Goal: Task Accomplishment & Management: Use online tool/utility

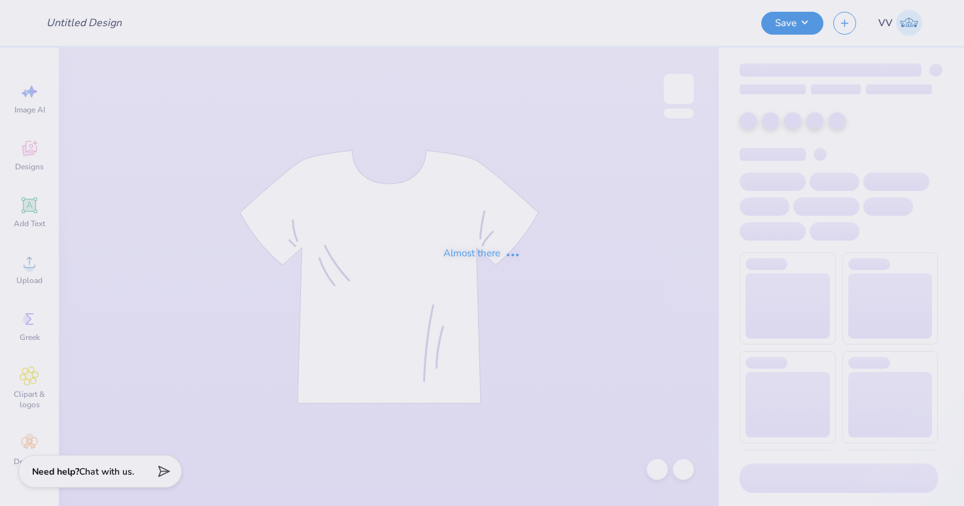
type input "[PERSON_NAME] : The [GEOGRAPHIC_DATA][US_STATE]"
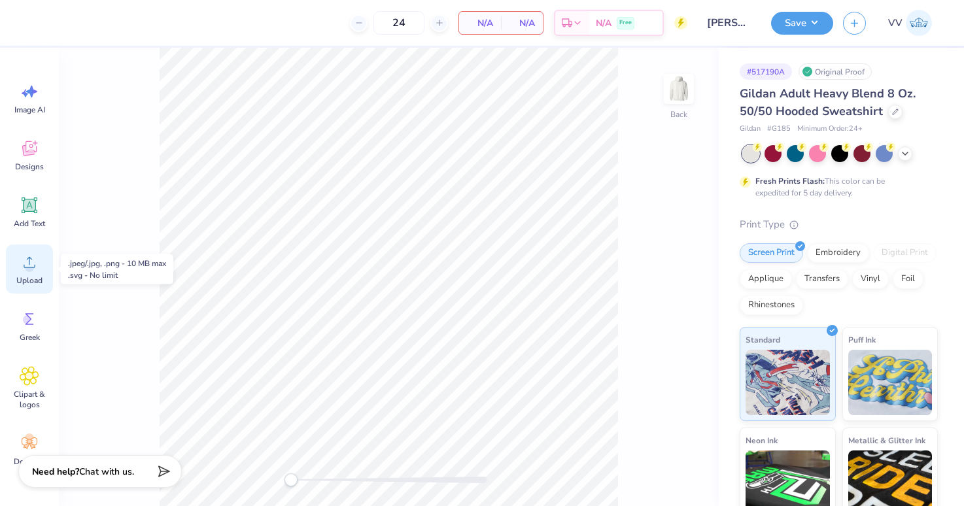
click at [31, 264] on circle at bounding box center [29, 267] width 9 height 9
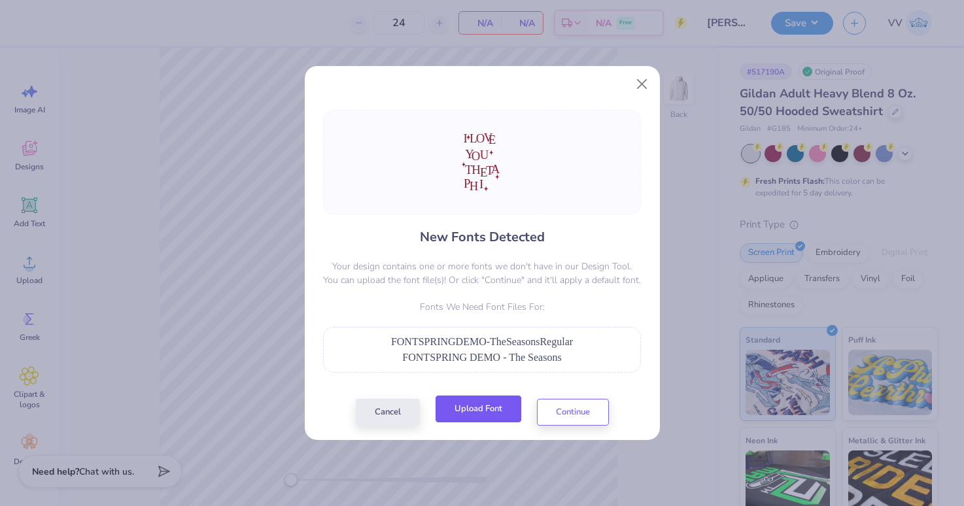
click at [489, 412] on button "Upload Font" at bounding box center [479, 409] width 86 height 27
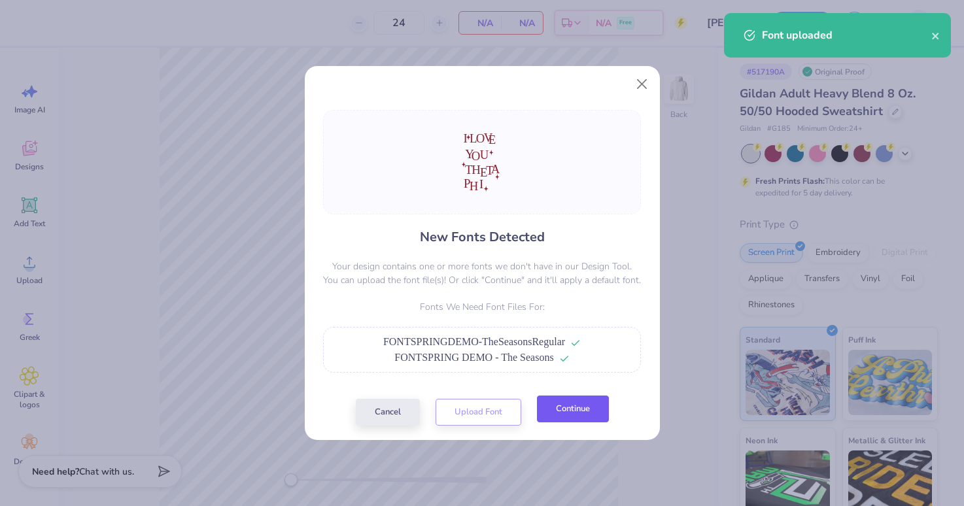
click at [584, 410] on button "Continue" at bounding box center [573, 409] width 72 height 27
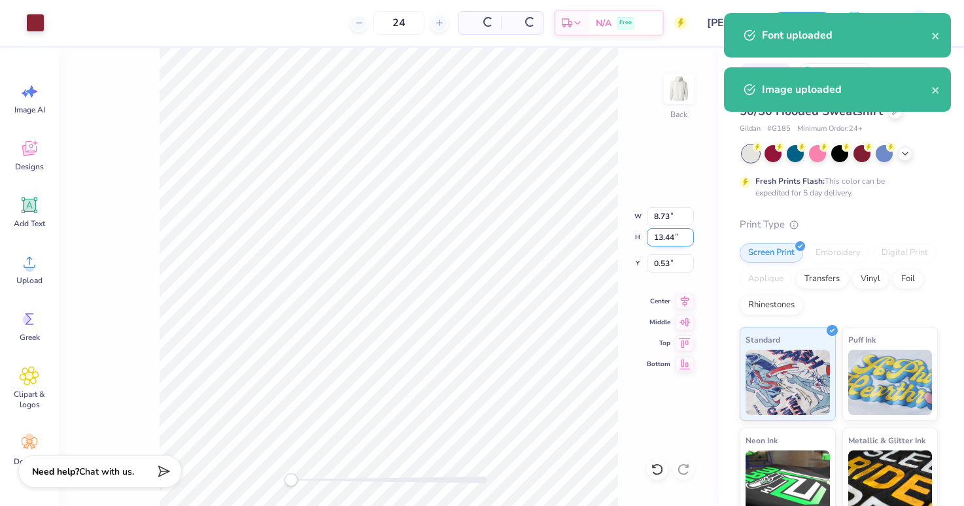
click at [665, 241] on input "13.44" at bounding box center [670, 237] width 47 height 18
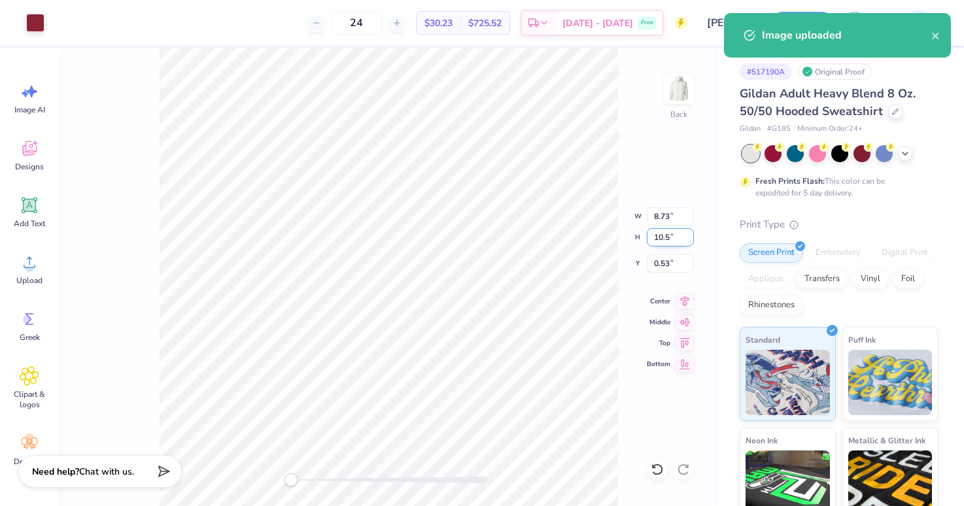
type input "10.5"
type input "5.98"
type input "9.81"
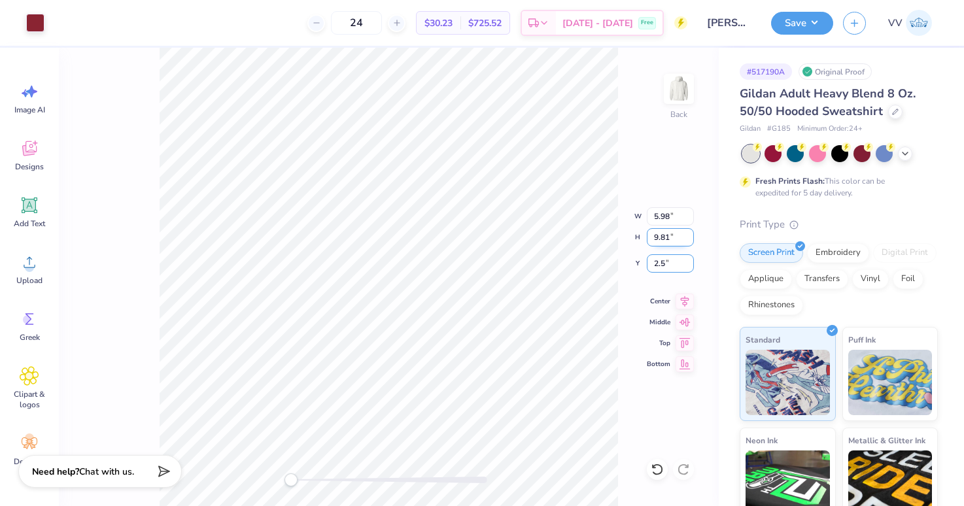
type input "2.50"
click at [328, 482] on div at bounding box center [389, 480] width 196 height 7
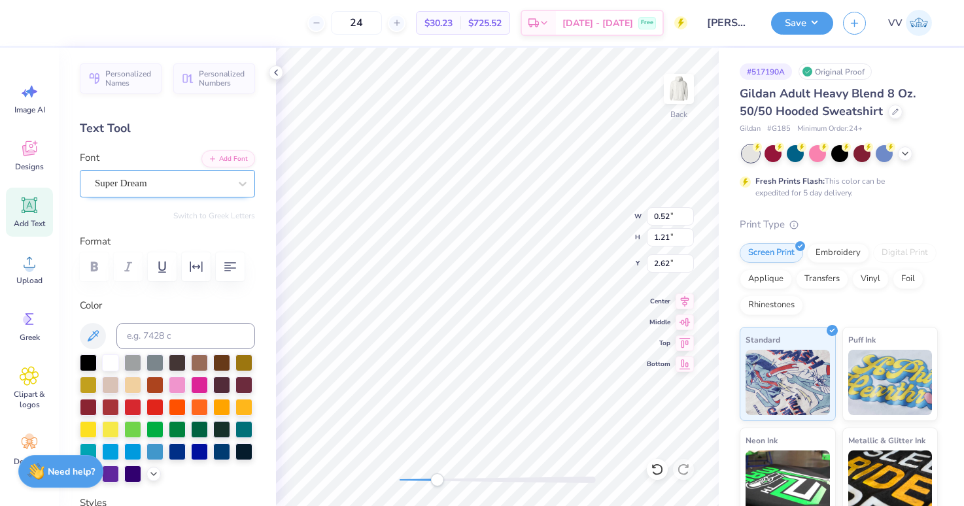
click at [164, 177] on div "Super Dream" at bounding box center [162, 183] width 137 height 20
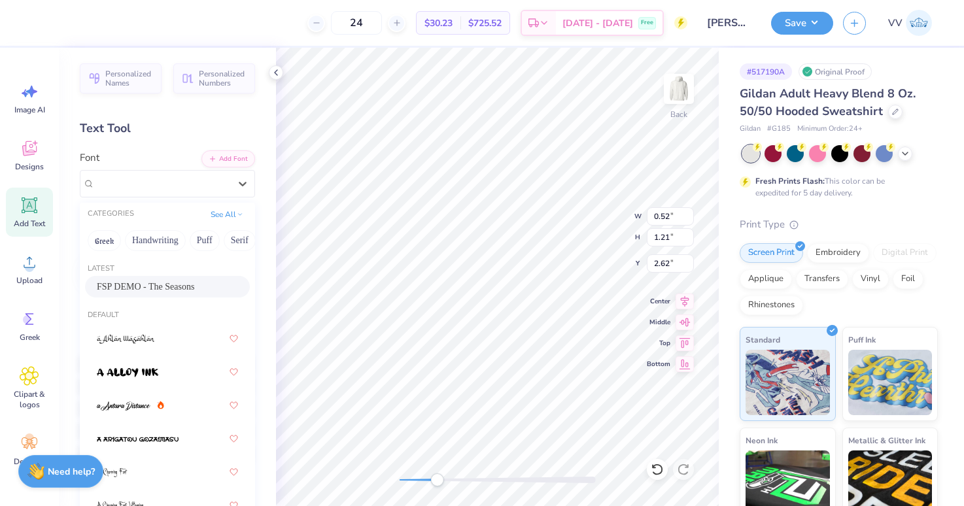
drag, startPoint x: 149, startPoint y: 285, endPoint x: 226, endPoint y: 283, distance: 77.2
click at [148, 285] on span "FSP DEMO - The Seasons" at bounding box center [145, 287] width 97 height 14
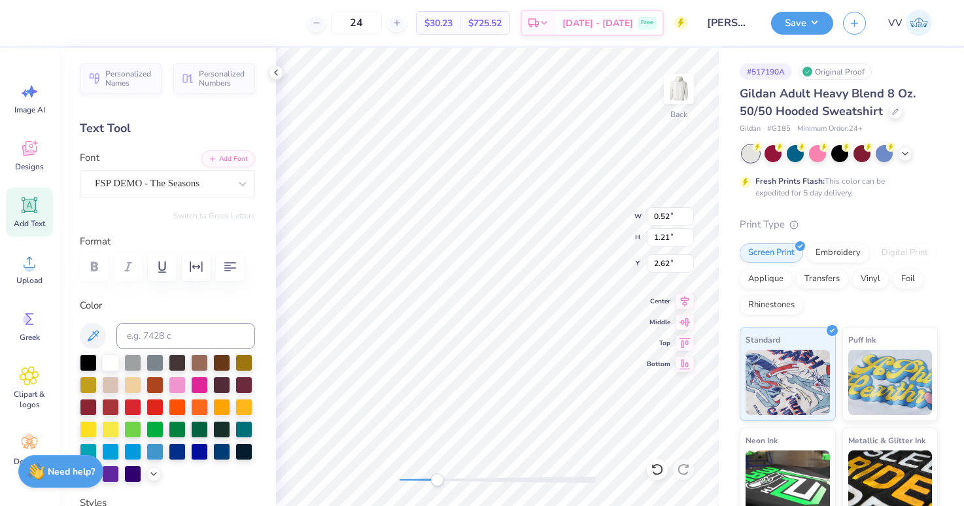
type input "0.89"
type input "1.22"
type input "2.69"
click at [158, 184] on div "Super Dream" at bounding box center [162, 183] width 137 height 20
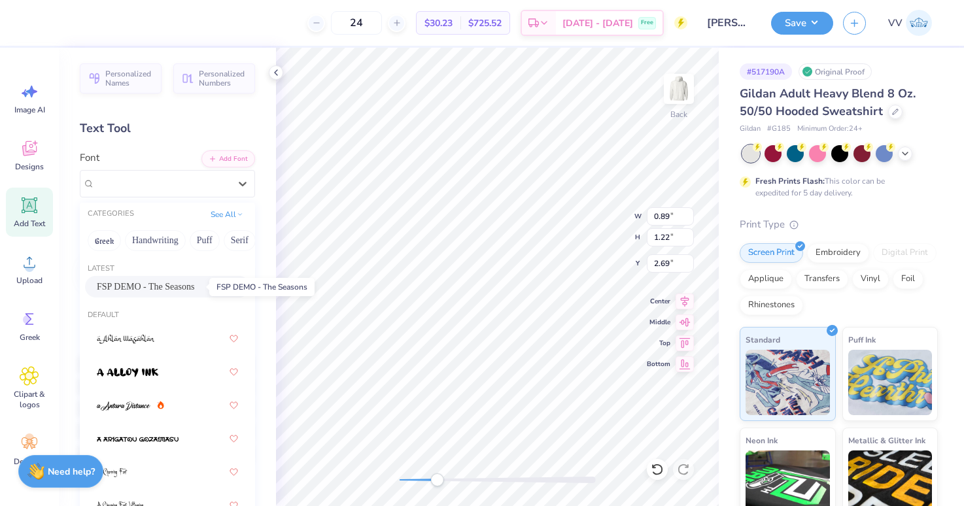
click at [149, 292] on span "FSP DEMO - The Seasons" at bounding box center [145, 287] width 97 height 14
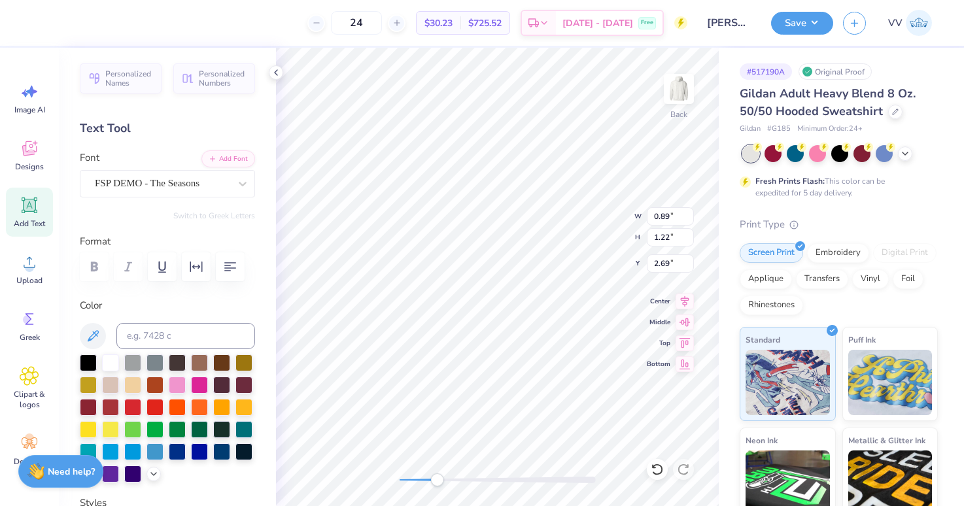
type input "1.01"
type input "1.21"
type input "2.66"
click at [151, 180] on div "Super Dream" at bounding box center [162, 183] width 137 height 20
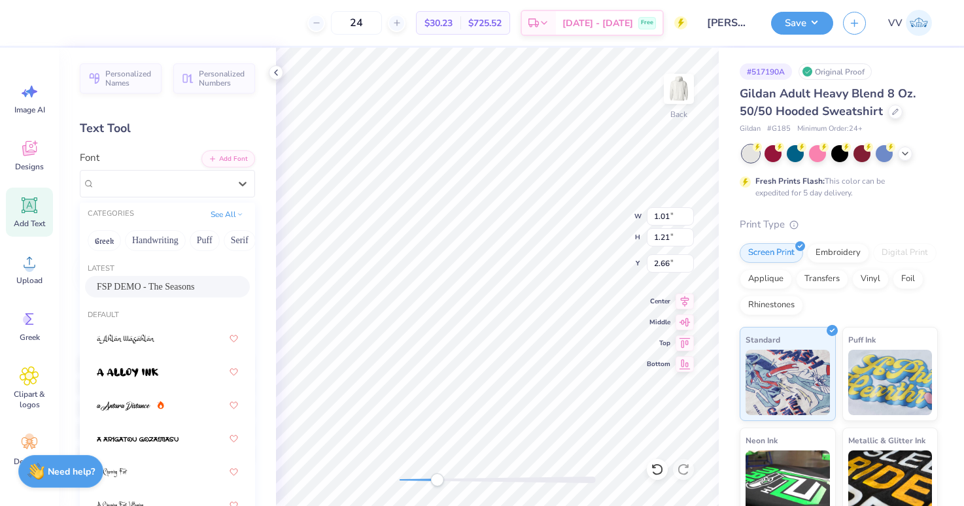
click at [145, 293] on span "FSP DEMO - The Seasons" at bounding box center [145, 287] width 97 height 14
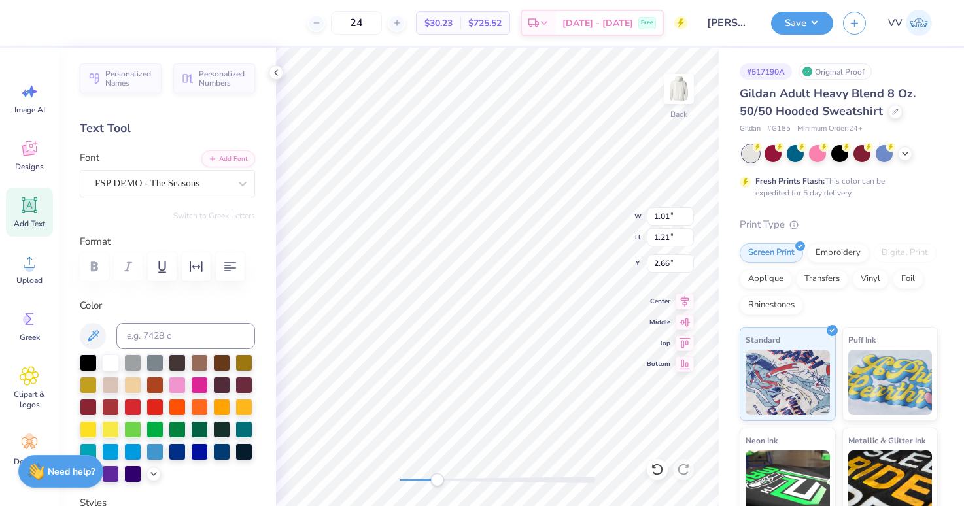
type input "1.05"
type input "1.22"
type input "2.50"
click at [175, 181] on div "Super Dream" at bounding box center [162, 183] width 137 height 20
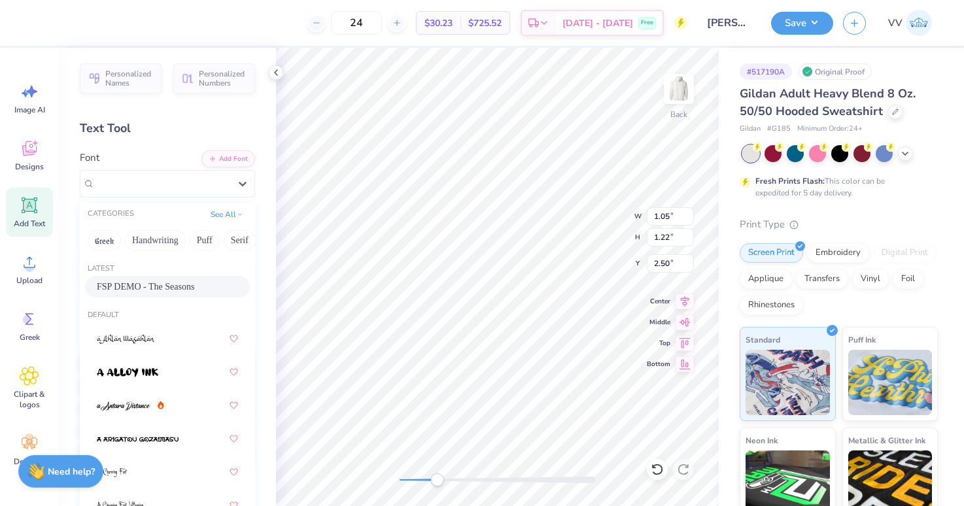
click at [147, 284] on span "FSP DEMO - The Seasons" at bounding box center [145, 287] width 97 height 14
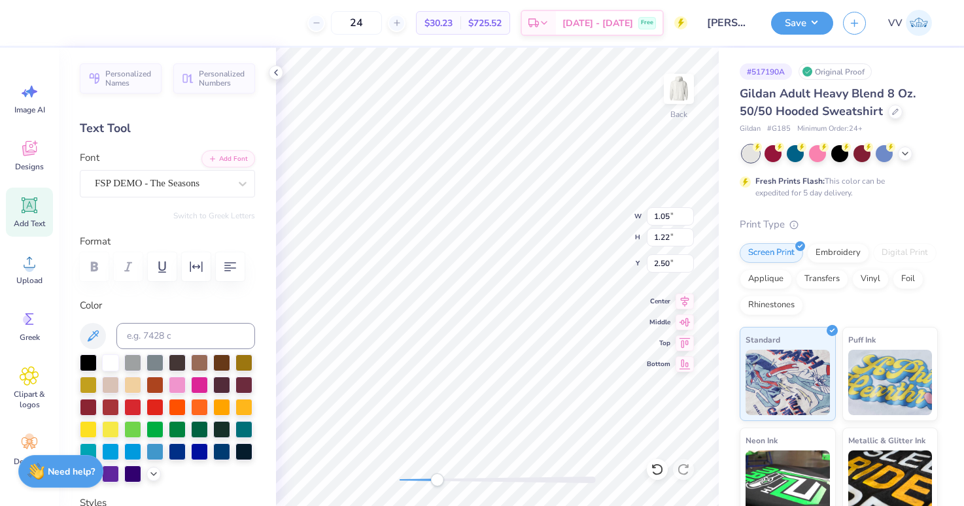
type input "0.92"
type input "1.21"
type input "2.89"
click at [145, 191] on div at bounding box center [162, 184] width 135 height 18
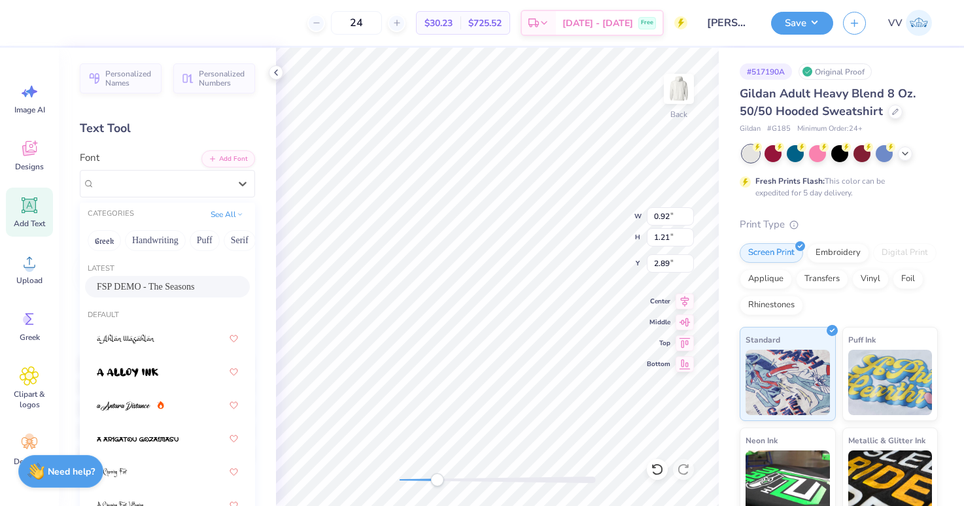
click at [137, 285] on span "FSP DEMO - The Seasons" at bounding box center [145, 287] width 97 height 14
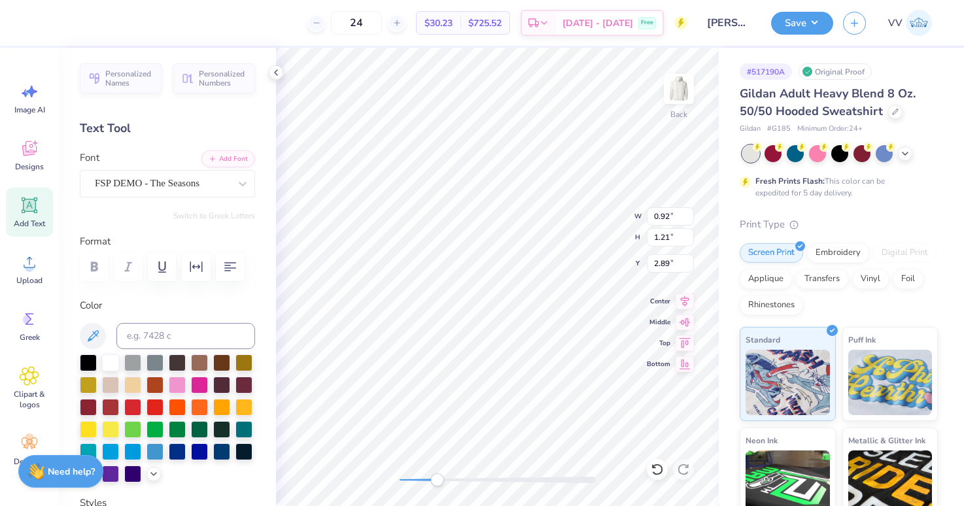
type input "5.33"
type input "8.06"
type input "3.60"
type input "1.75"
type input "1.58"
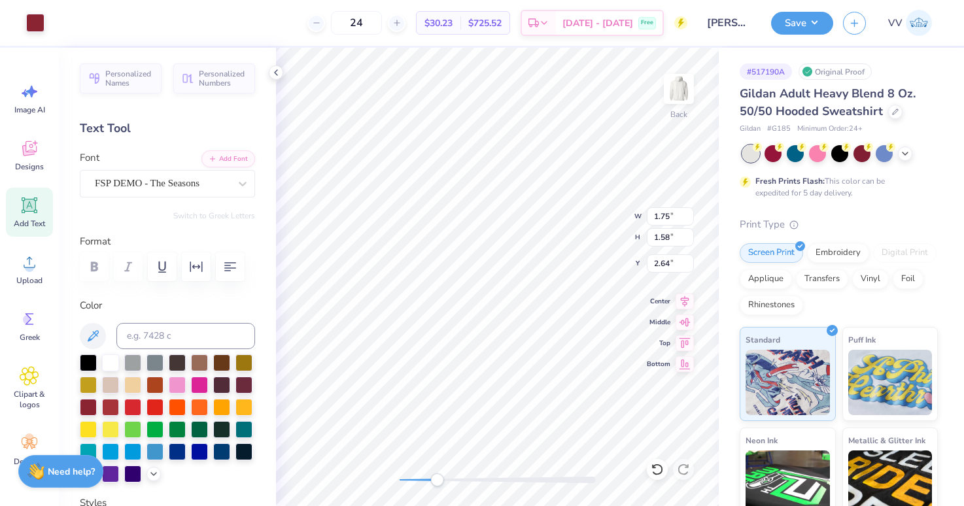
type input "5.33"
type input "8.06"
type input "3.00"
click at [730, 167] on div "# 517190A Original Proof Gildan Adult Heavy Blend 8 Oz. 50/50 Hooded Sweatshirt…" at bounding box center [841, 335] width 245 height 575
type input "4.20"
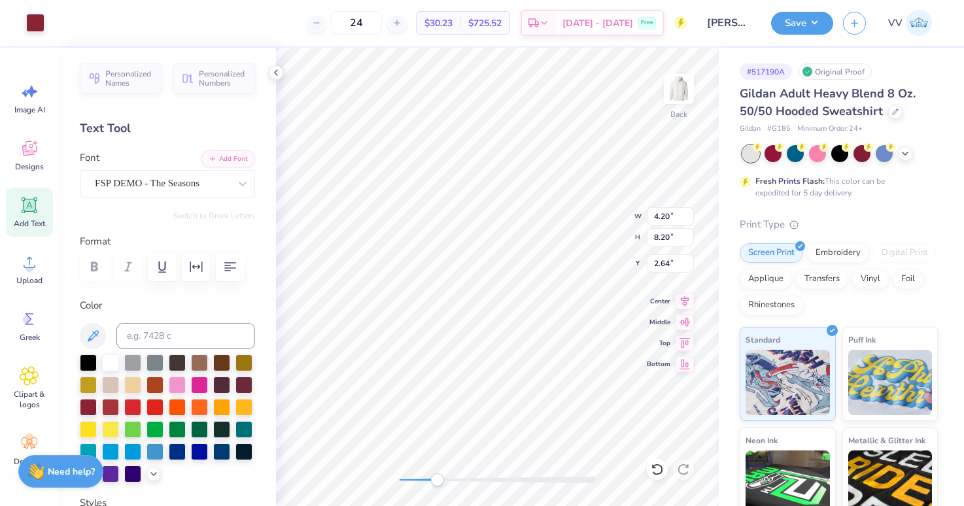
type input "1.58"
drag, startPoint x: 444, startPoint y: 480, endPoint x: 467, endPoint y: 475, distance: 22.9
click at [467, 483] on div "Accessibility label" at bounding box center [465, 480] width 13 height 13
type input "2.74"
type input "0.86"
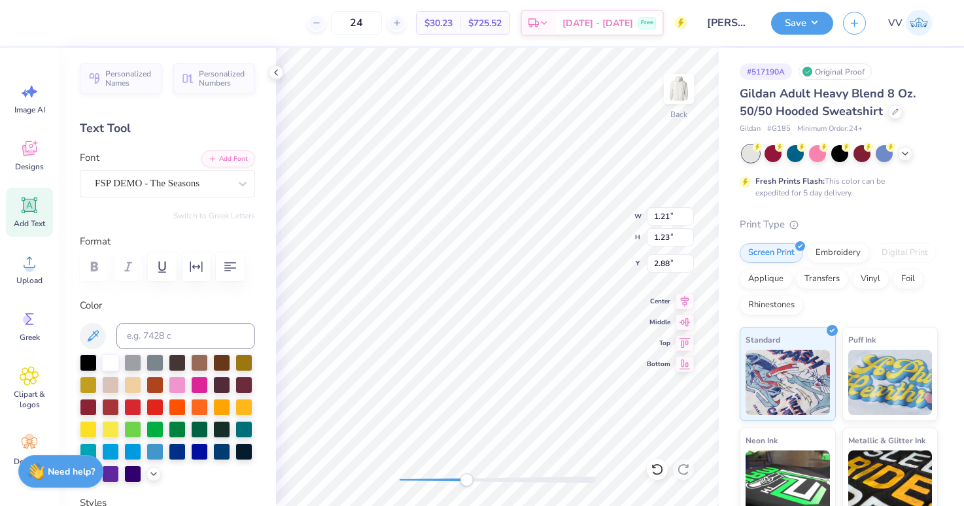
type input "1.20"
type input "3.13"
type input "1.58"
type input "1.45"
type input "2.66"
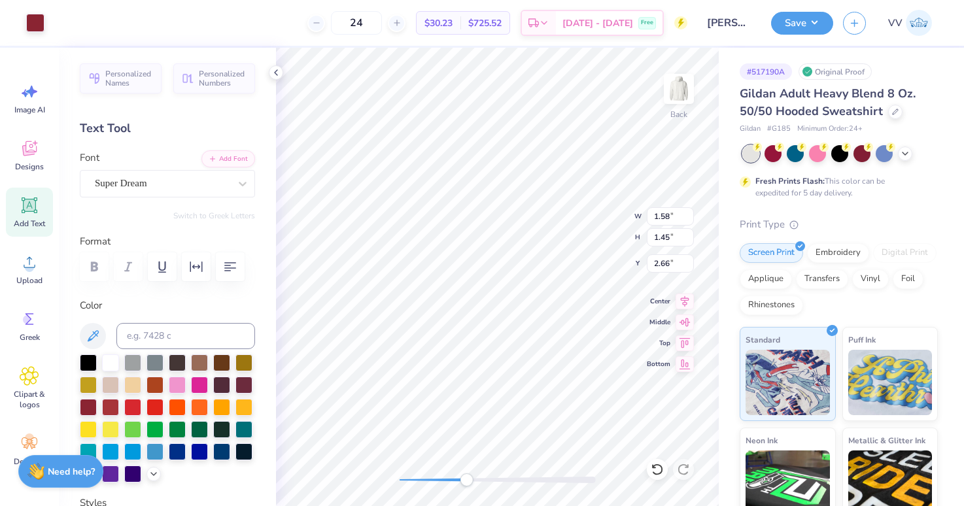
type input "1.01"
type input "1.23"
type input "5.40"
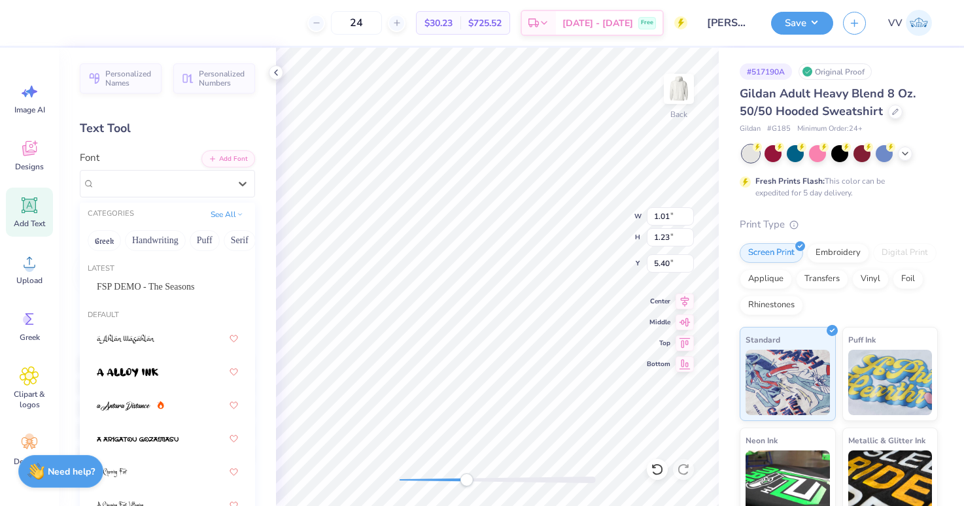
drag, startPoint x: 181, startPoint y: 192, endPoint x: 173, endPoint y: 272, distance: 80.2
click at [181, 192] on div "Super Dream" at bounding box center [162, 183] width 137 height 20
click at [180, 289] on span "FSP DEMO - The Seasons" at bounding box center [145, 287] width 97 height 14
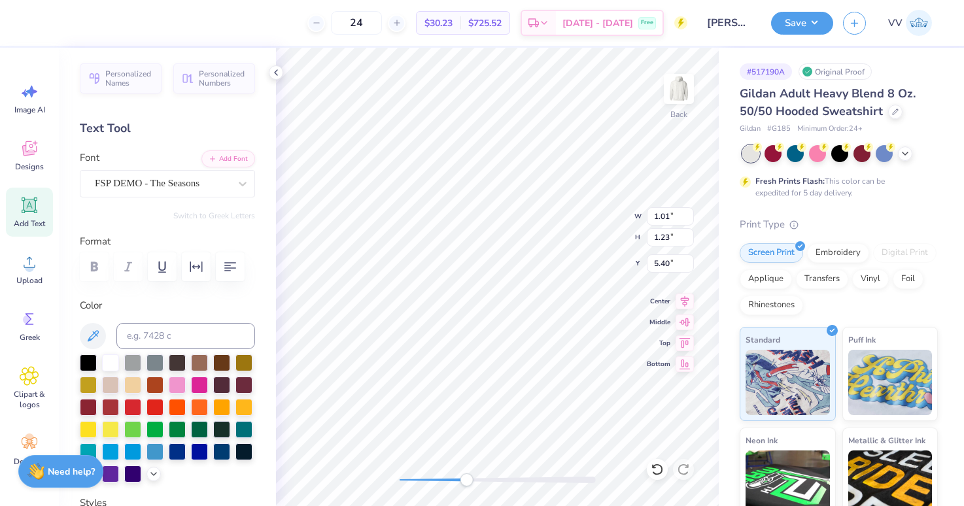
type input "1.21"
type input "5.84"
drag, startPoint x: 164, startPoint y: 177, endPoint x: 164, endPoint y: 185, distance: 7.2
click at [164, 177] on div "Super Dream" at bounding box center [162, 183] width 137 height 20
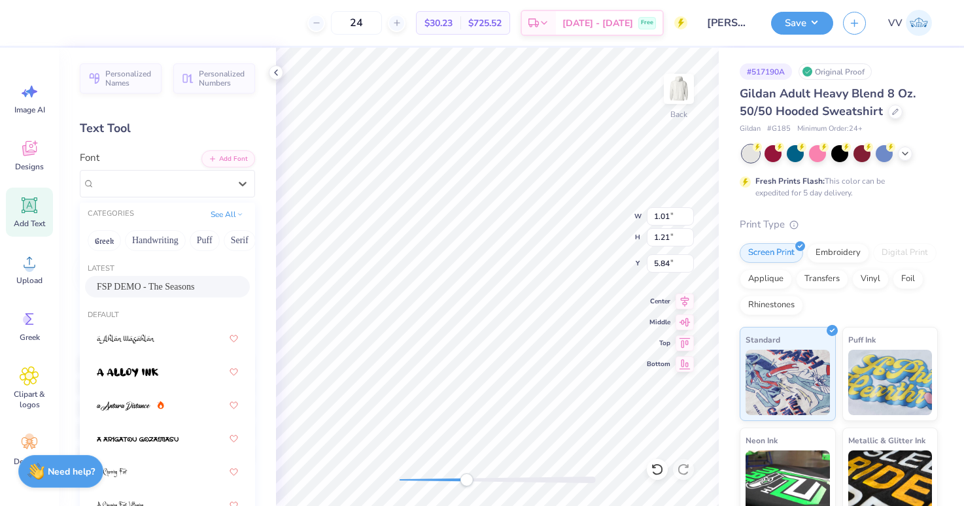
drag, startPoint x: 140, startPoint y: 283, endPoint x: 266, endPoint y: 303, distance: 127.2
click at [140, 283] on span "FSP DEMO - The Seasons" at bounding box center [145, 287] width 97 height 14
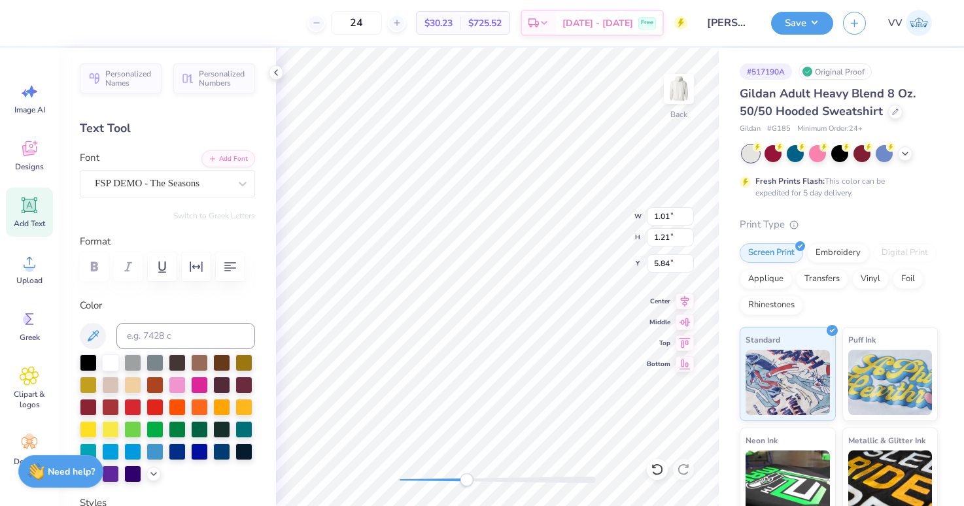
type input "1.02"
type input "5.55"
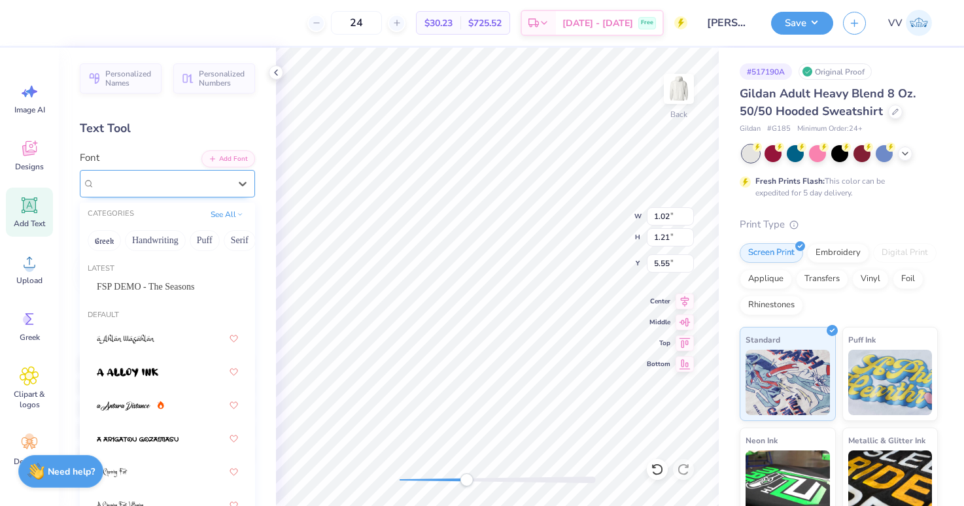
click at [174, 187] on div "Super Dream" at bounding box center [162, 183] width 137 height 20
drag, startPoint x: 136, startPoint y: 284, endPoint x: 241, endPoint y: 283, distance: 105.4
click at [135, 284] on span "FSP DEMO - The Seasons" at bounding box center [145, 287] width 97 height 14
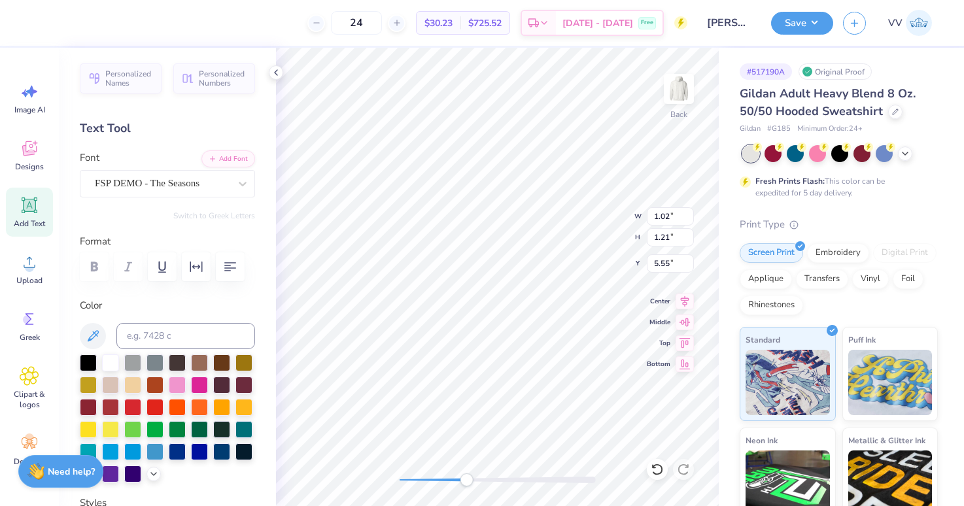
type input "2.26"
type input "1.49"
type input "5.69"
type input "3.28"
type input "1.64"
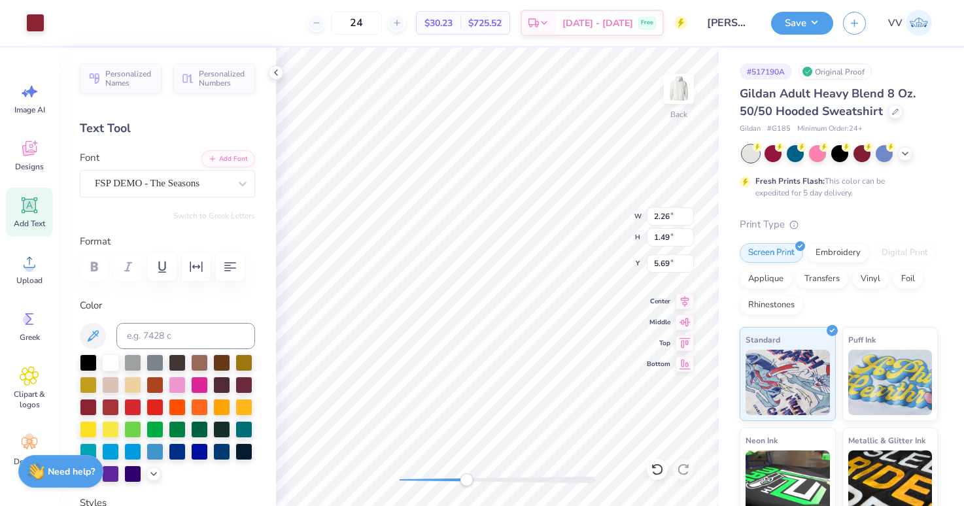
type input "4.57"
type input "6.82"
type input "10.32"
type input "1.64"
type input "3.47"
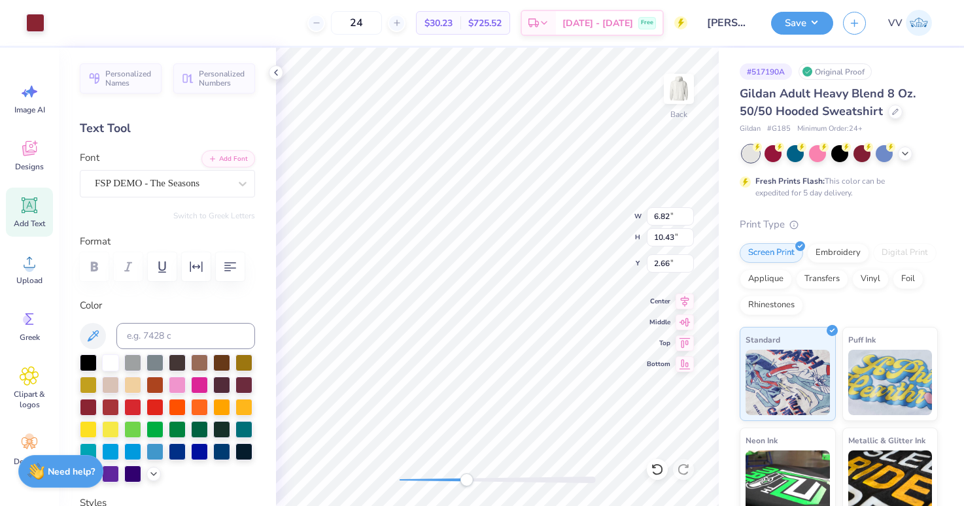
type input "1.46"
type input "2.61"
type input "0.98"
type input "1.20"
type input "4.57"
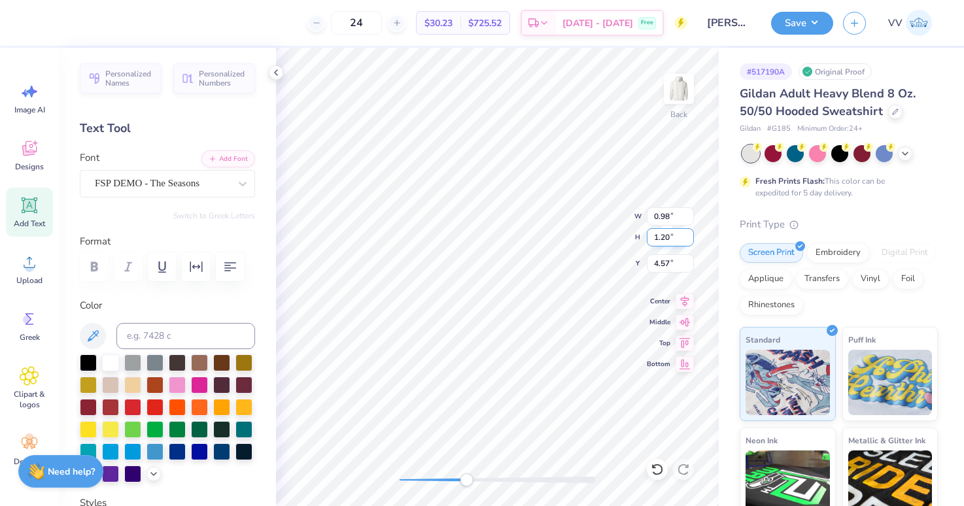
type input "2.19"
type input "1.64"
type input "3.24"
type input "5.61"
type input "6.82"
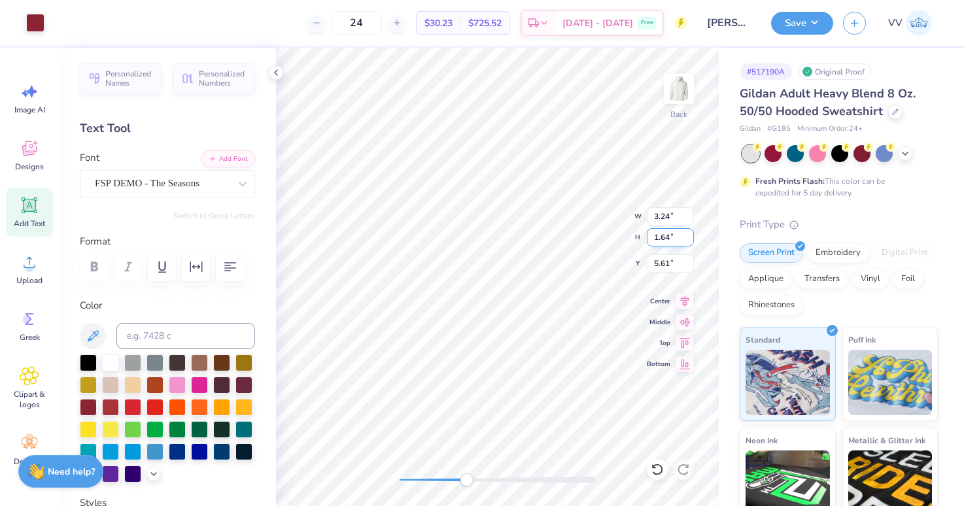
type input "10.32"
type input "2.77"
type input "0.98"
type input "1.20"
type input "5.61"
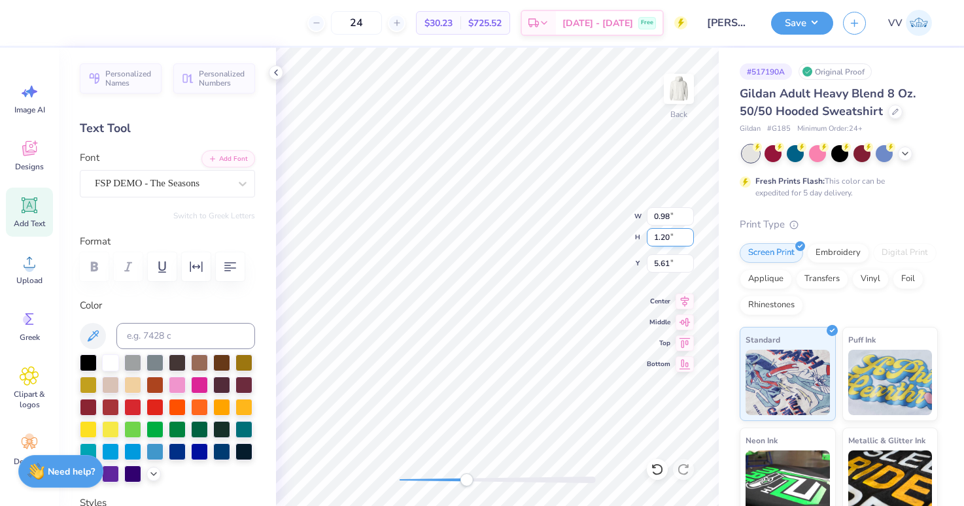
type input "1.21"
type input "1.23"
type input "6.02"
type input "2.26"
type input "1.49"
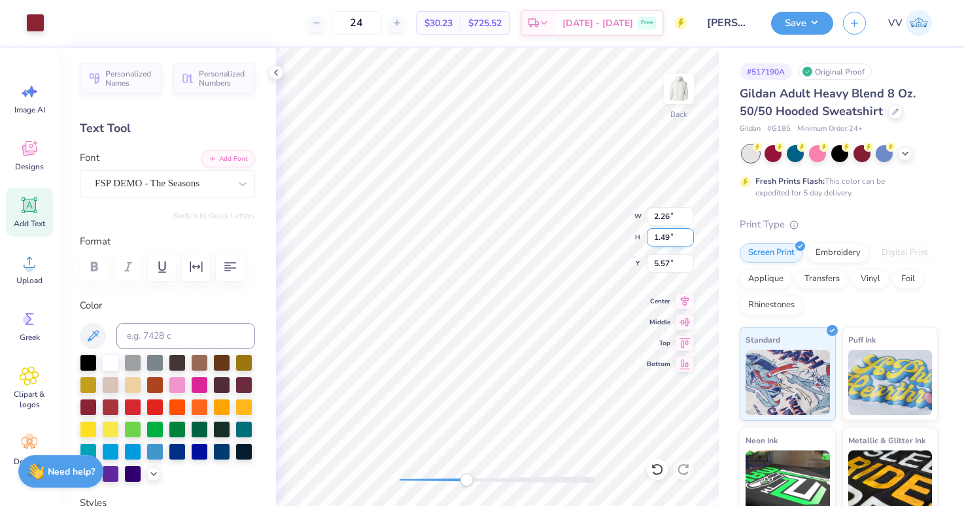
type input "5.62"
type input "0.98"
type input "1.20"
type input "5.44"
type input "1.32"
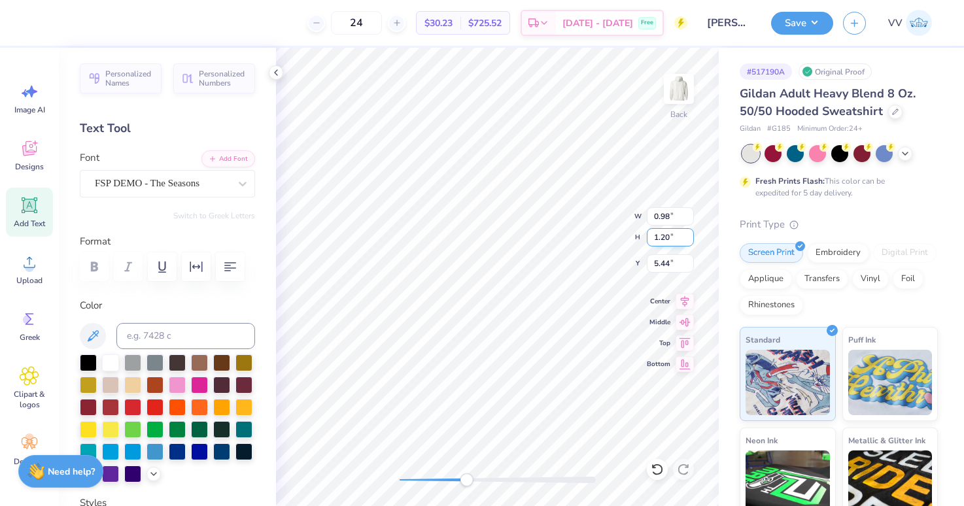
type input "1.55"
type input "8.06"
drag, startPoint x: 166, startPoint y: 190, endPoint x: 166, endPoint y: 198, distance: 7.9
click at [166, 190] on div "Super Dream" at bounding box center [162, 183] width 137 height 20
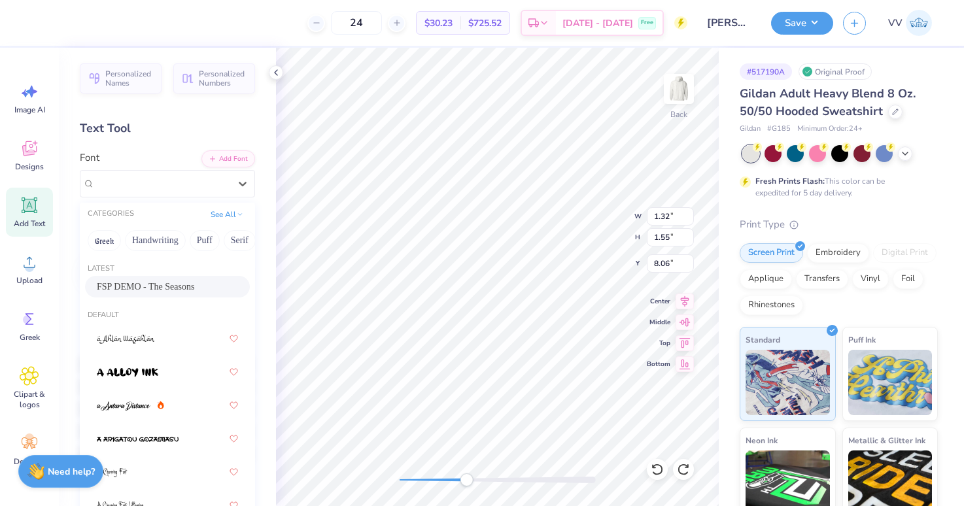
click at [160, 281] on span "FSP DEMO - The Seasons" at bounding box center [145, 287] width 97 height 14
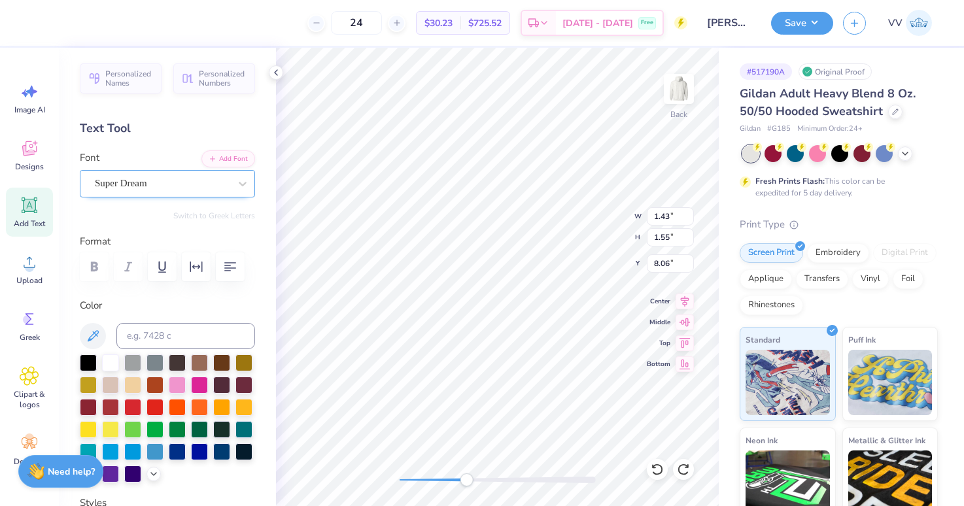
click at [149, 186] on div "Super Dream" at bounding box center [162, 183] width 137 height 20
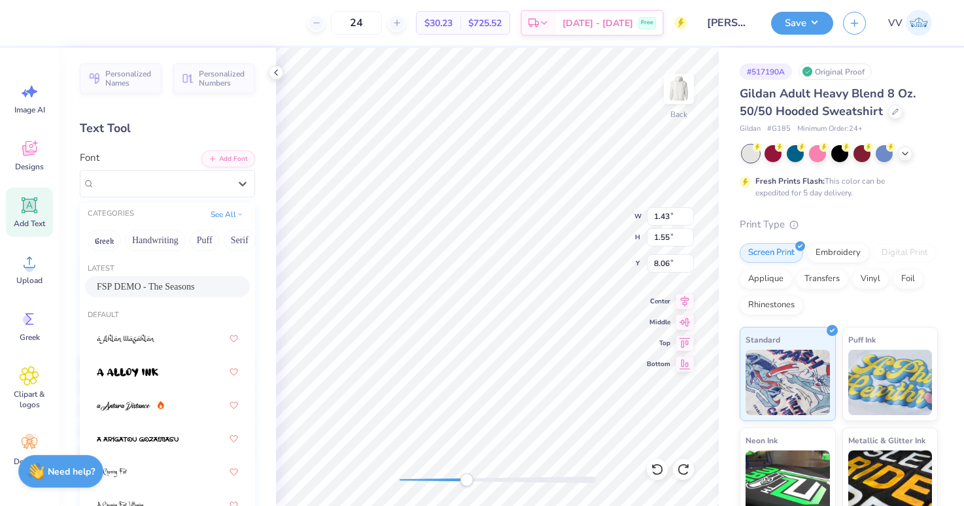
drag, startPoint x: 152, startPoint y: 284, endPoint x: 253, endPoint y: 296, distance: 101.4
click at [152, 284] on span "FSP DEMO - The Seasons" at bounding box center [145, 287] width 97 height 14
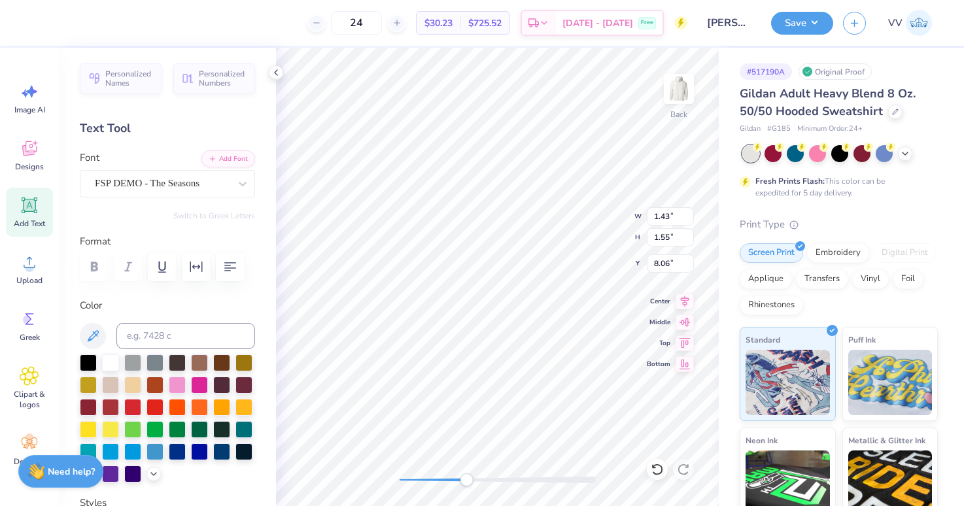
type input "1.18"
type input "8.52"
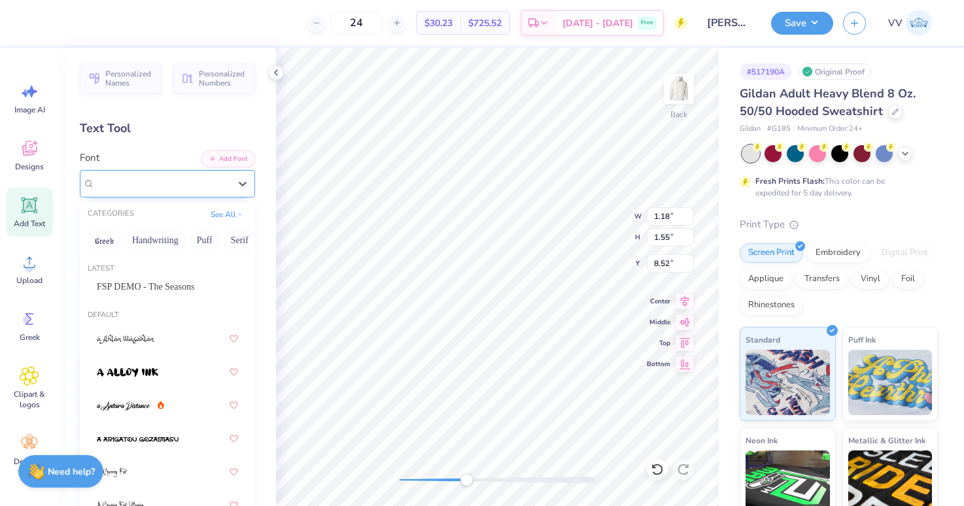
drag, startPoint x: 152, startPoint y: 183, endPoint x: 163, endPoint y: 262, distance: 80.6
click at [152, 183] on div "Super Dream" at bounding box center [162, 183] width 137 height 20
click at [161, 283] on span "FSP DEMO - The Seasons" at bounding box center [145, 287] width 97 height 14
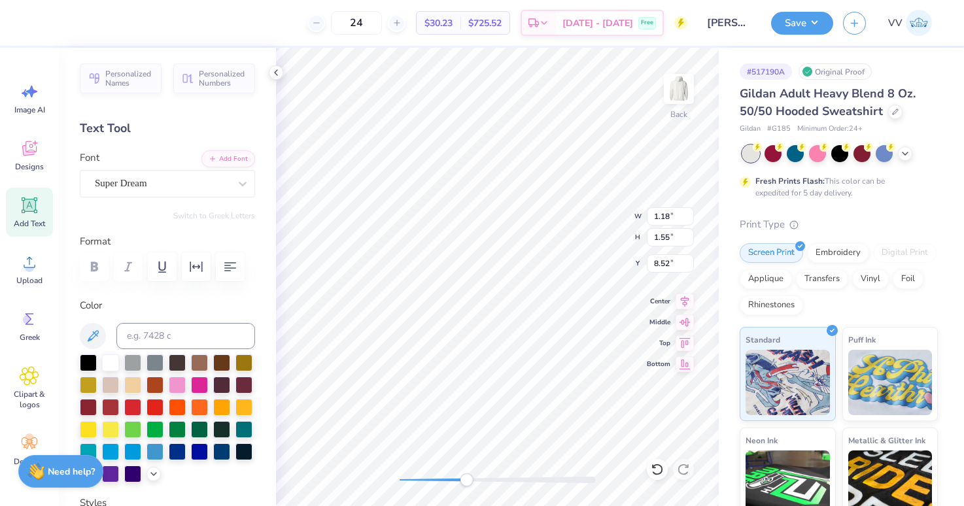
type input "1.32"
type input "8.14"
click at [192, 185] on div "Super Dream" at bounding box center [162, 183] width 137 height 20
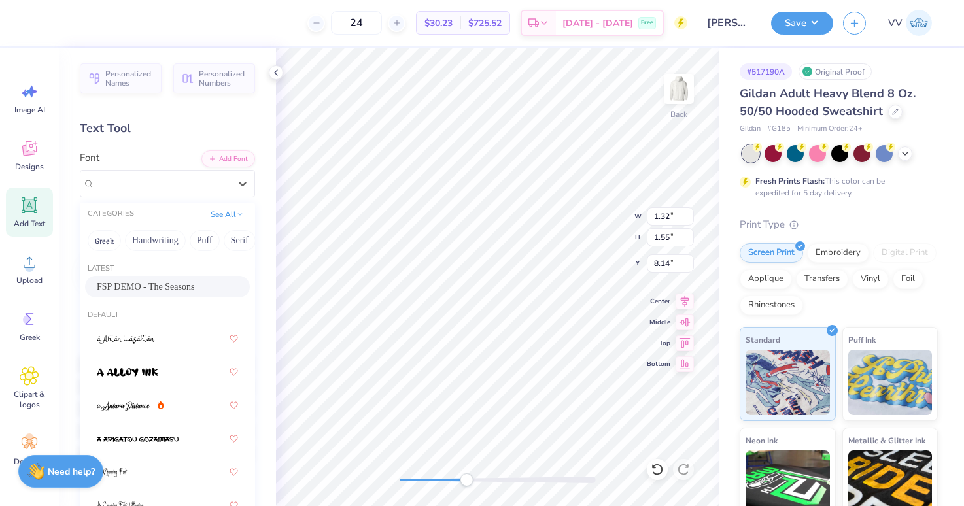
click at [126, 281] on span "FSP DEMO - The Seasons" at bounding box center [145, 287] width 97 height 14
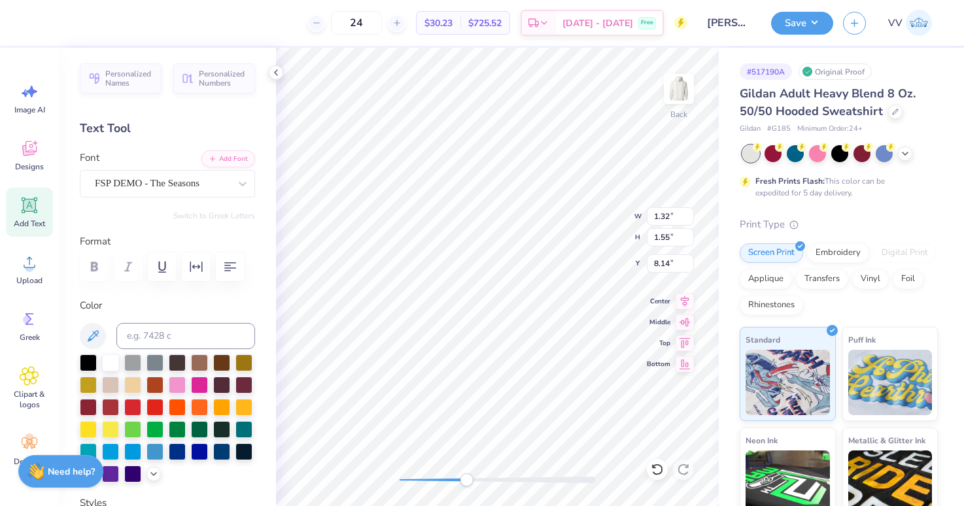
type input "1.35"
type input "7.87"
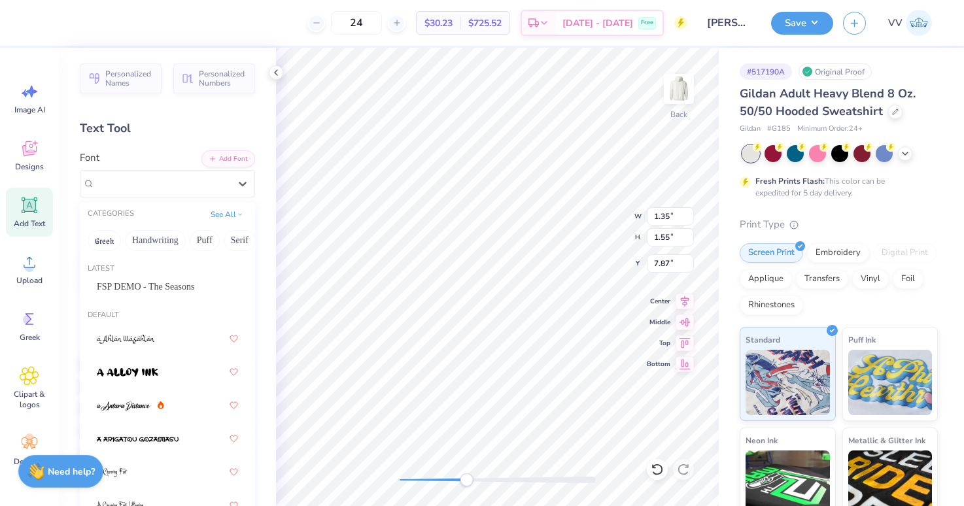
drag, startPoint x: 145, startPoint y: 185, endPoint x: 135, endPoint y: 217, distance: 32.9
click at [145, 185] on div "Super Dream" at bounding box center [162, 183] width 137 height 20
click at [130, 289] on span "FSP DEMO - The Seasons" at bounding box center [145, 287] width 97 height 14
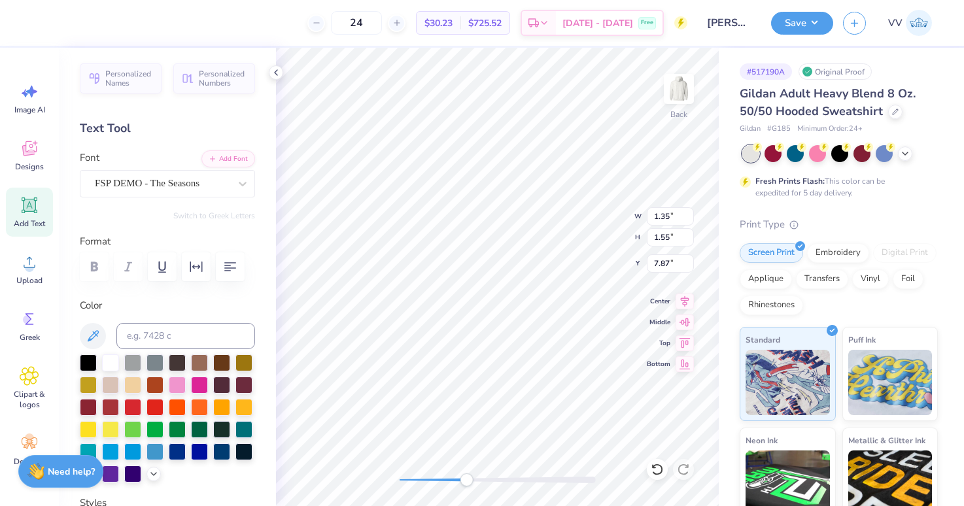
type input "1.21"
type input "10.43"
click at [175, 183] on div "Super Dream" at bounding box center [162, 183] width 137 height 20
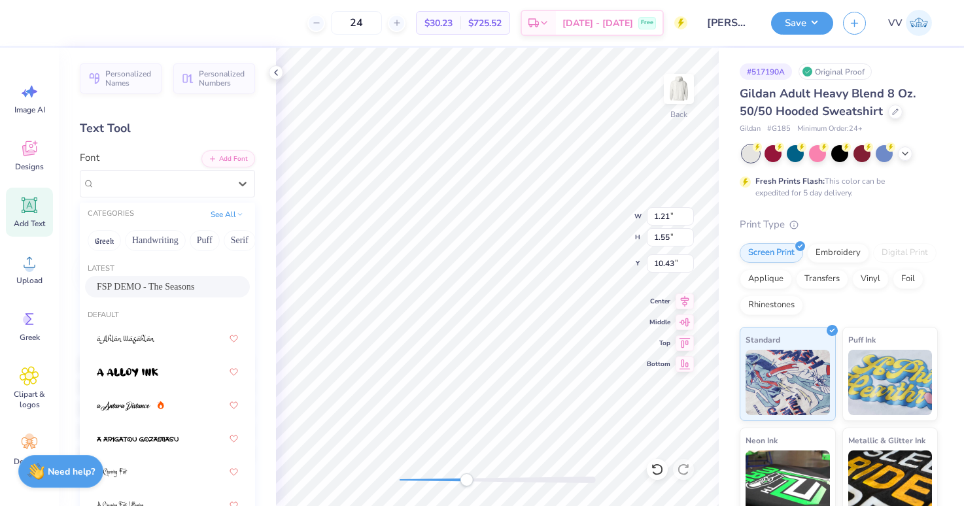
click at [150, 297] on div "FSP DEMO - The Seasons" at bounding box center [167, 287] width 165 height 22
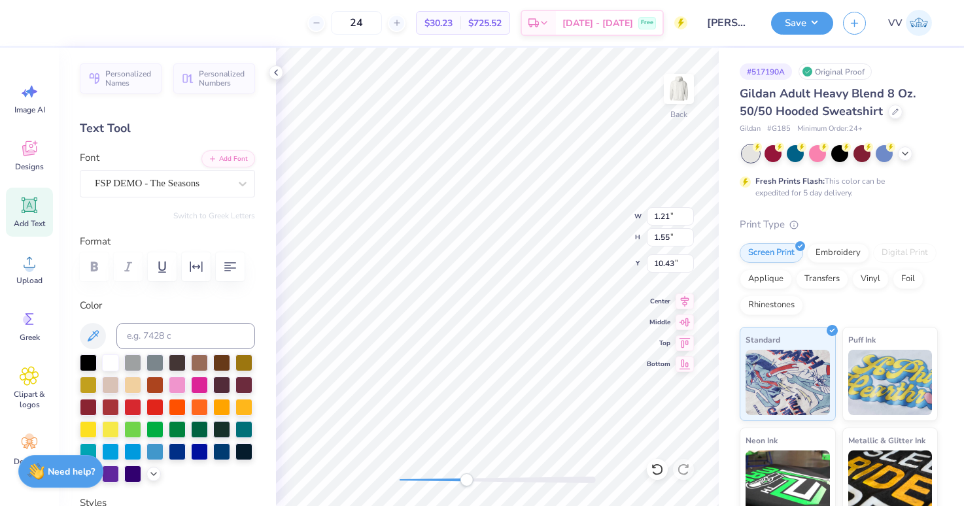
type input "1.43"
type input "10.89"
click at [165, 186] on div "Super Dream" at bounding box center [162, 183] width 137 height 20
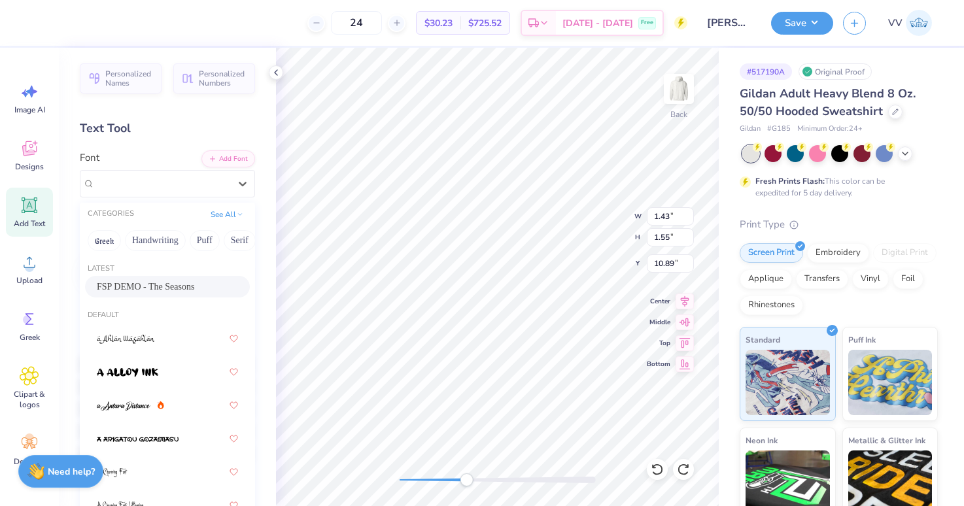
drag, startPoint x: 160, startPoint y: 290, endPoint x: 238, endPoint y: 298, distance: 77.7
click at [160, 290] on span "FSP DEMO - The Seasons" at bounding box center [145, 287] width 97 height 14
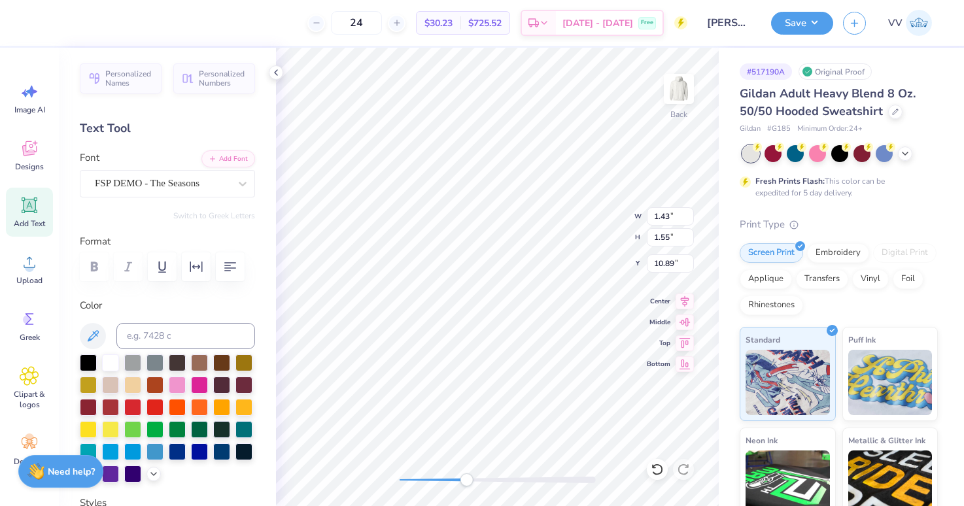
type input "0.67"
type input "10.58"
click at [158, 192] on div "Super Dream" at bounding box center [162, 183] width 137 height 20
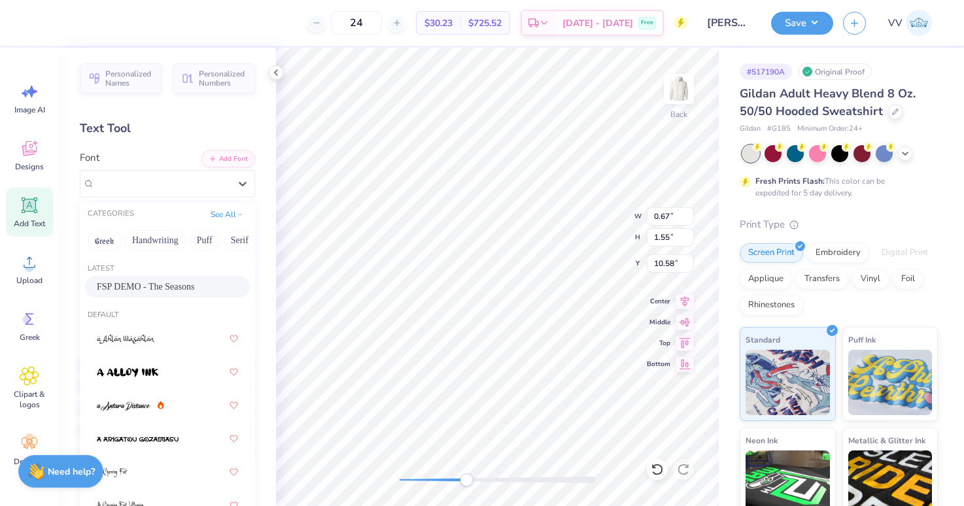
click at [142, 278] on div "FSP DEMO - The Seasons" at bounding box center [167, 287] width 165 height 22
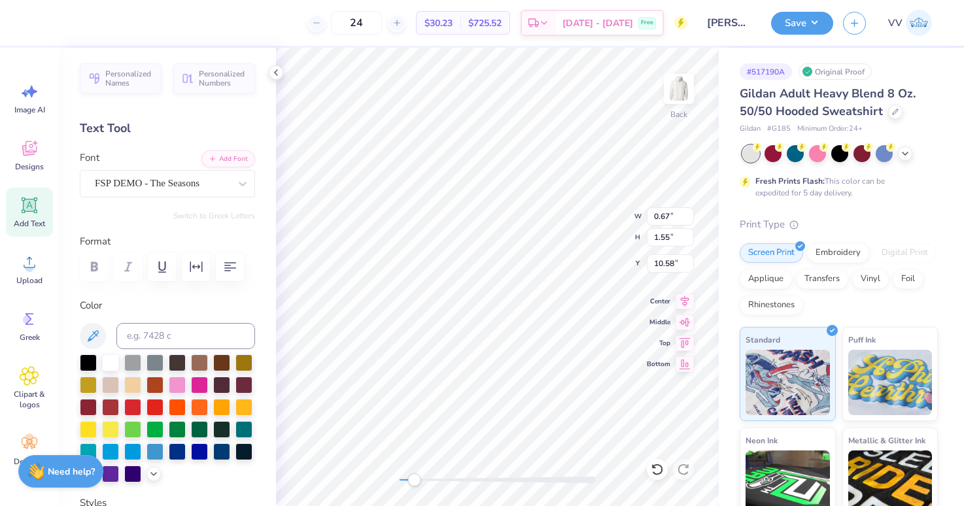
drag, startPoint x: 465, startPoint y: 478, endPoint x: 414, endPoint y: 483, distance: 50.6
click at [414, 483] on div "Accessibility label" at bounding box center [414, 480] width 13 height 13
type input "3.53"
type input "1.66"
type input "5.51"
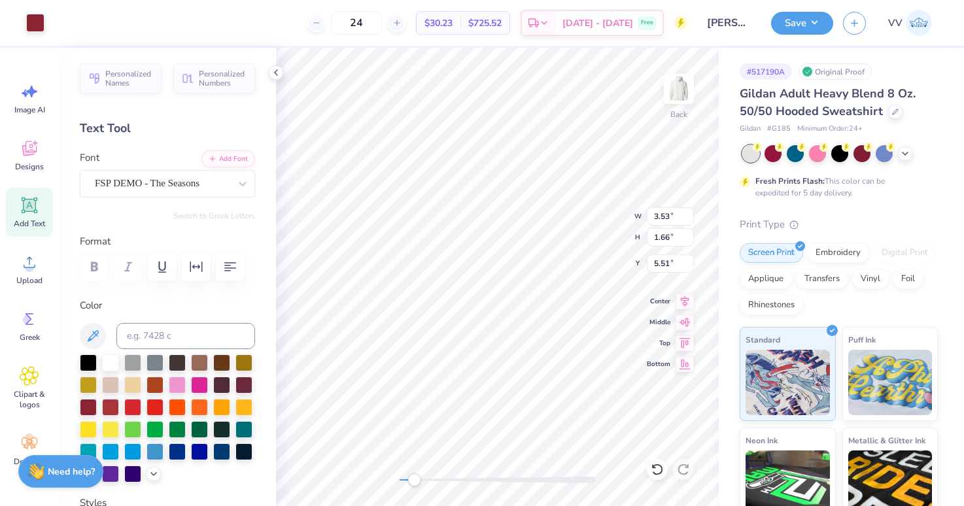
type input "3.85"
type input "1.86"
type input "5.36"
click at [670, 238] on input "10.43" at bounding box center [670, 237] width 47 height 18
type input "10.5"
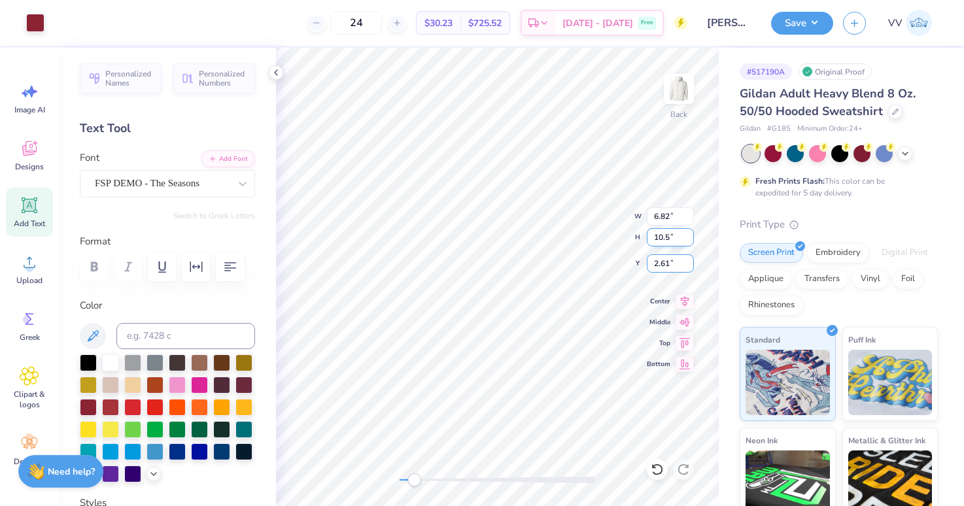
type input "6.91"
type input "10.54"
type input "2.50"
click at [341, 481] on div "Back W 6.91 6.91 " H 10.54 10.54 " Y 2.50 2.50 " Center Middle Top Bottom" at bounding box center [497, 277] width 443 height 459
type input "2.49"
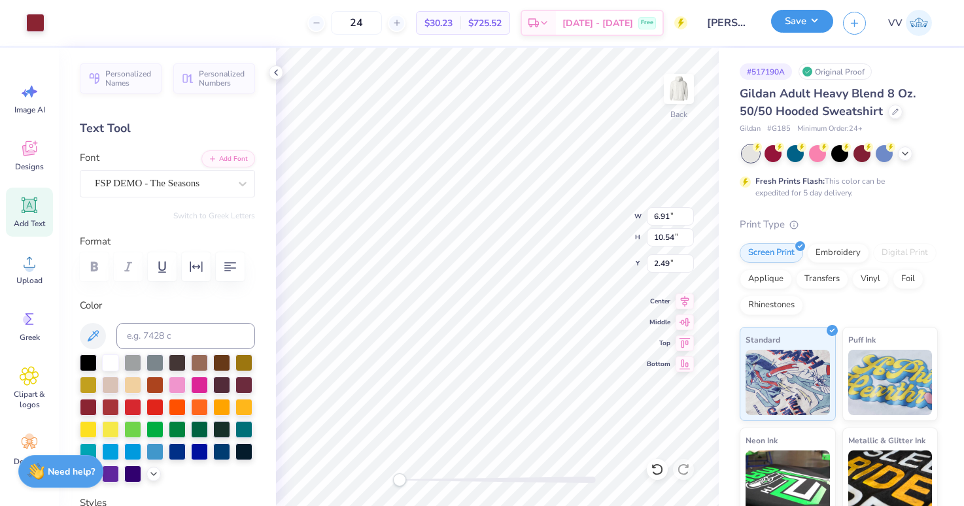
click at [823, 14] on button "Save" at bounding box center [802, 21] width 62 height 23
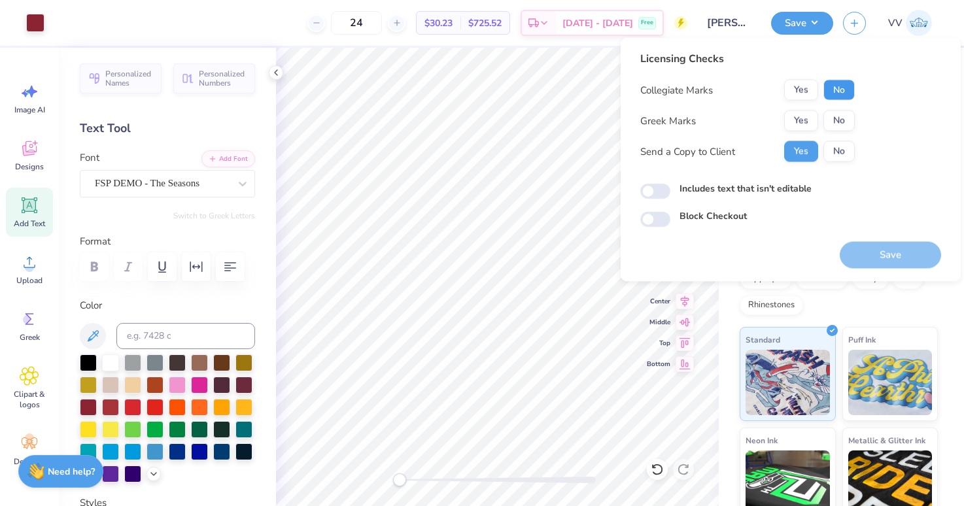
click at [838, 92] on button "No" at bounding box center [839, 90] width 31 height 21
click at [811, 118] on button "Yes" at bounding box center [802, 121] width 34 height 21
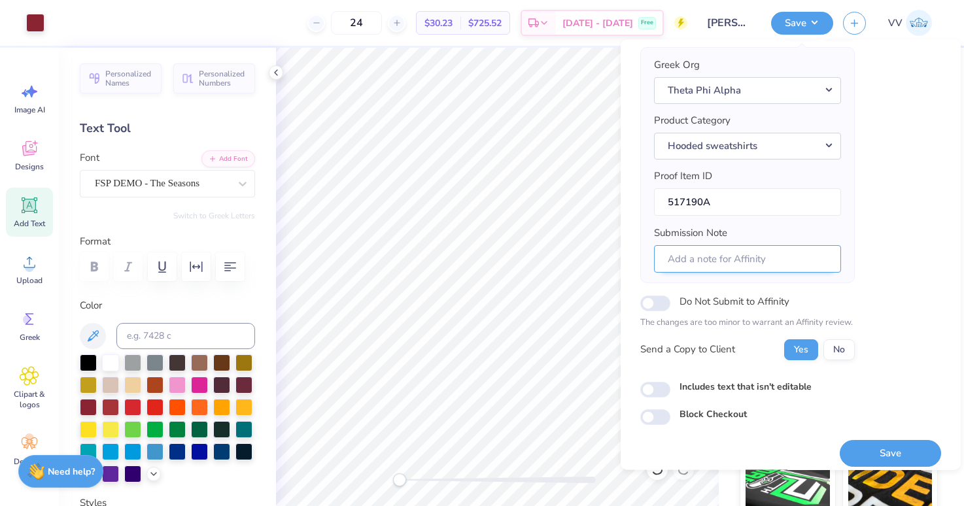
scroll to position [105, 0]
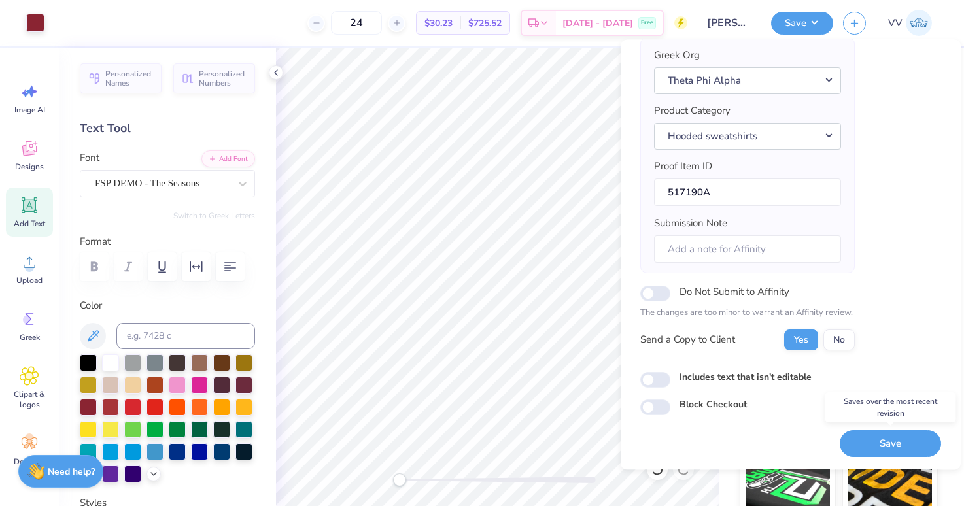
click at [875, 438] on button "Save" at bounding box center [890, 444] width 101 height 27
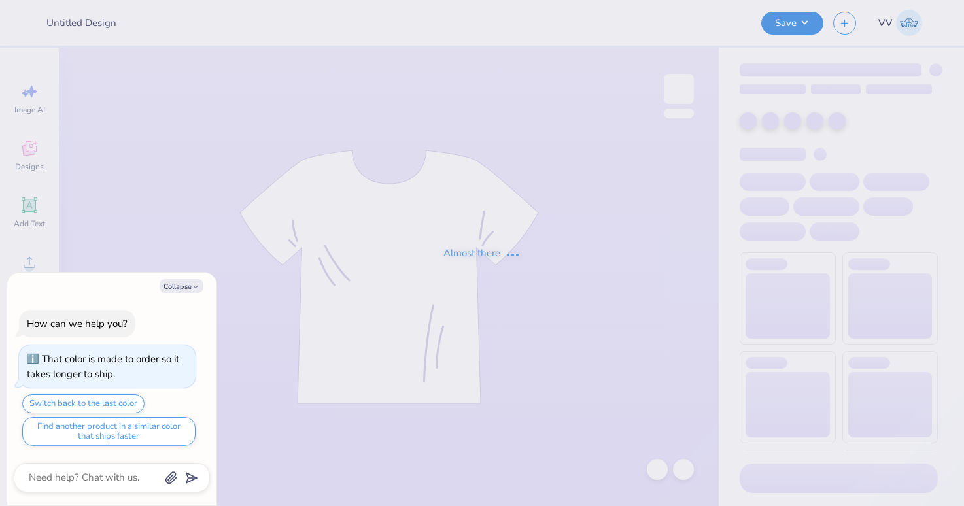
type textarea "x"
type input "Anchorsplash tank"
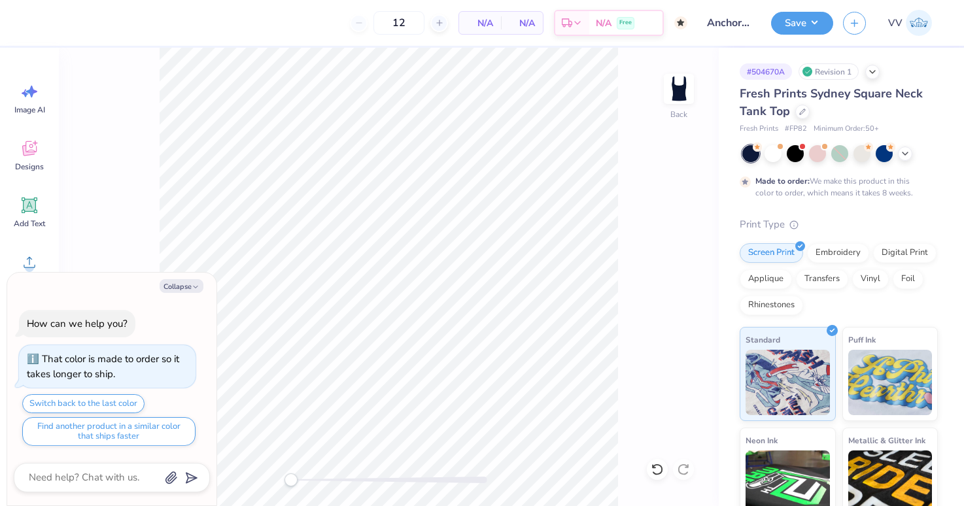
type textarea "x"
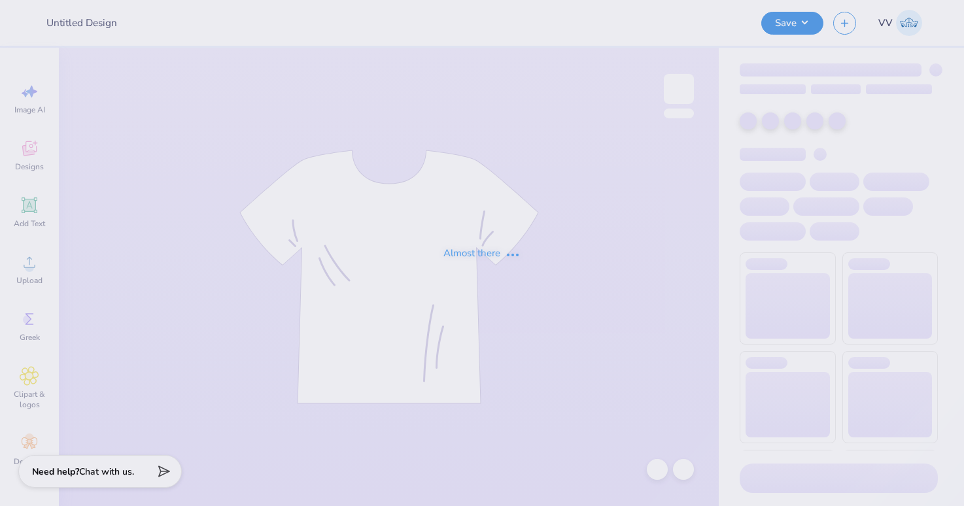
type input "Anchorsplash tank"
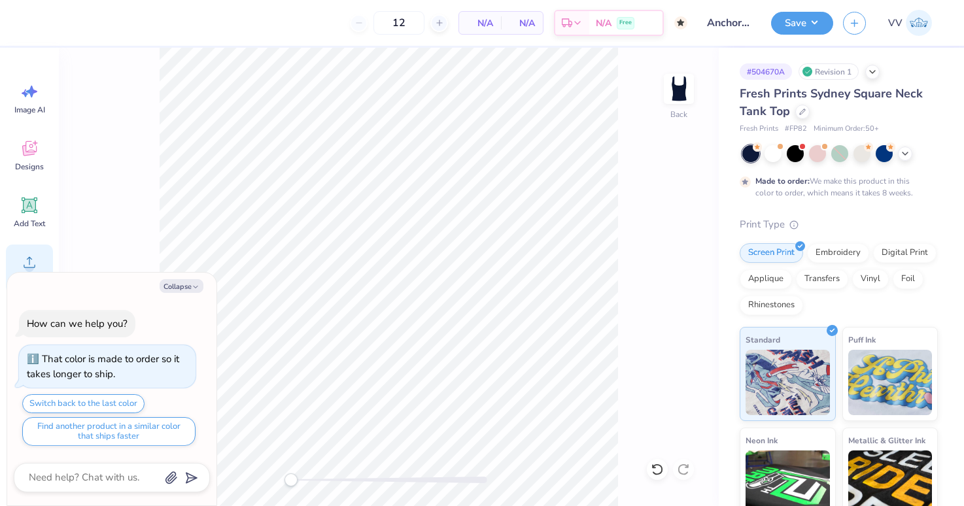
click at [23, 251] on div "Upload" at bounding box center [29, 269] width 47 height 49
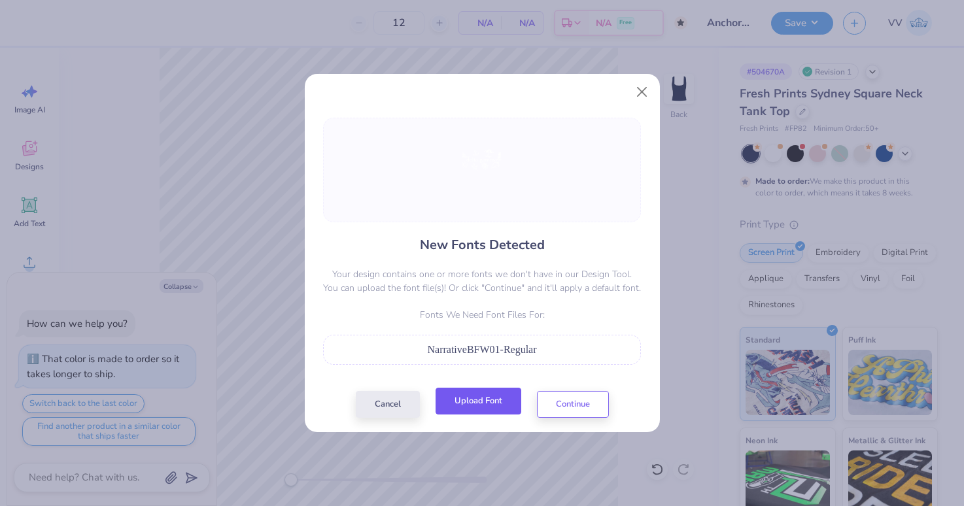
click at [479, 404] on button "Upload Font" at bounding box center [479, 401] width 86 height 27
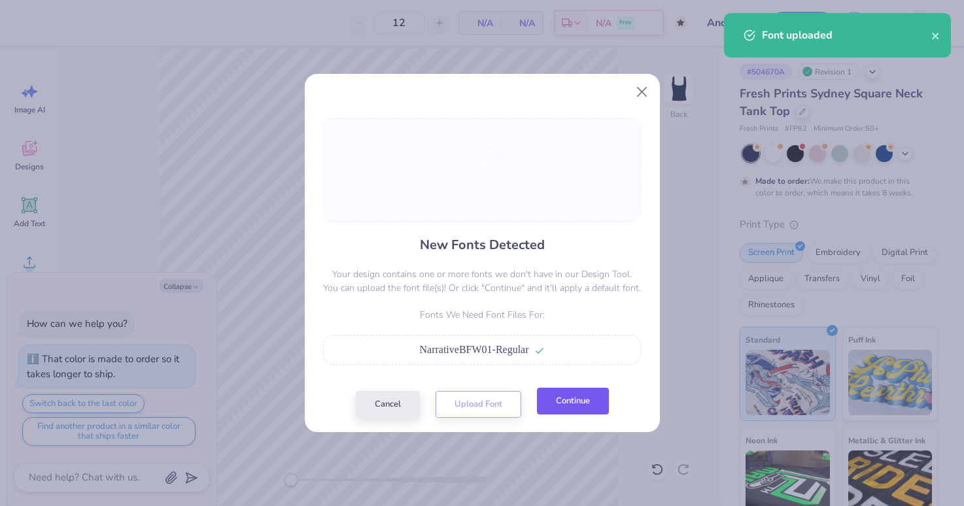
click at [567, 405] on button "Continue" at bounding box center [573, 401] width 72 height 27
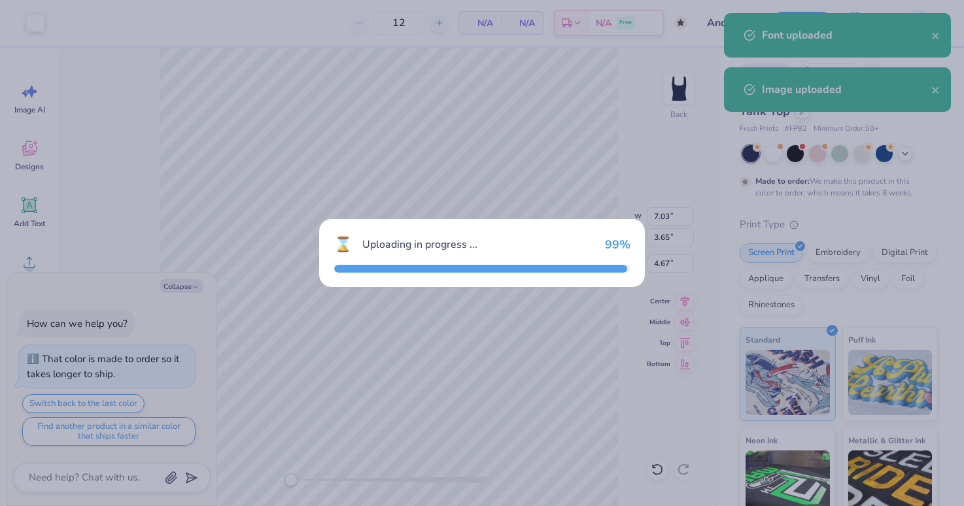
type textarea "x"
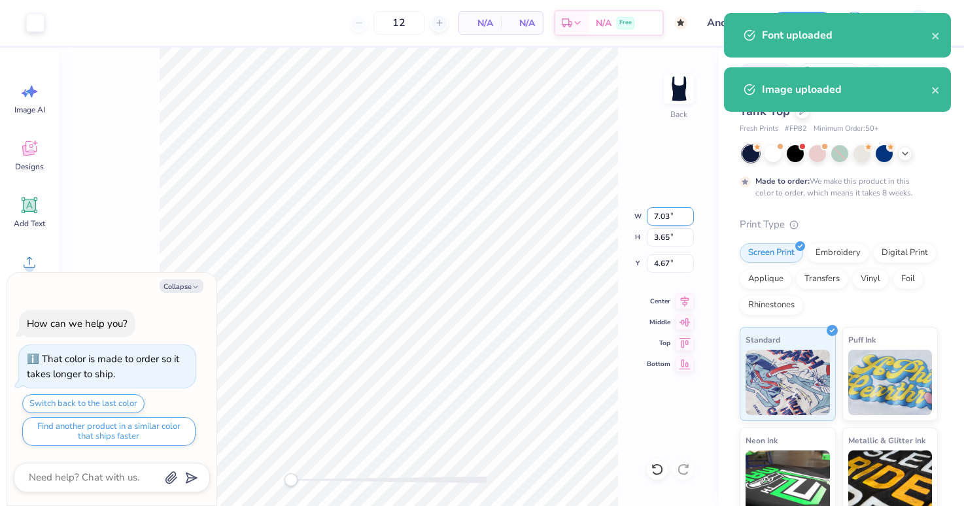
click at [661, 223] on input "7.03" at bounding box center [670, 216] width 47 height 18
type input "7"
type textarea "x"
type input "6.97"
type input "3.62"
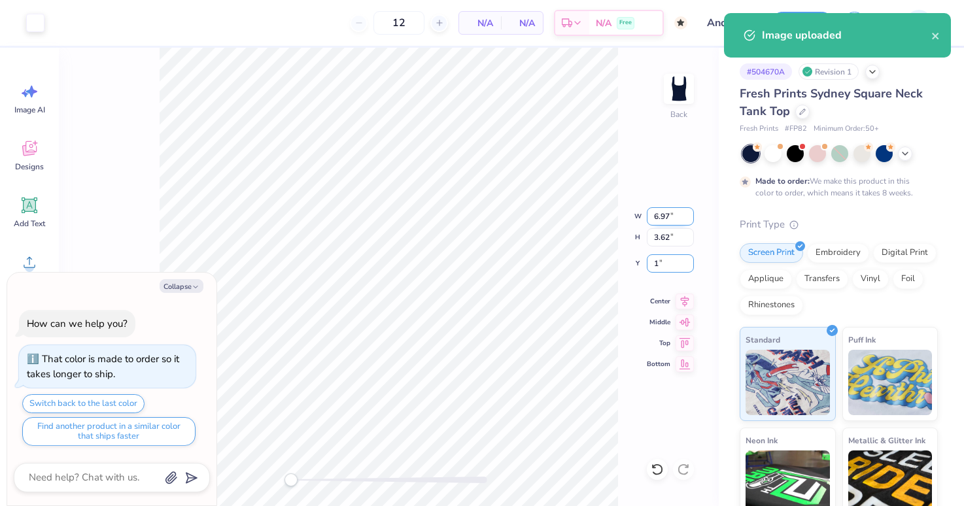
type input "1"
type textarea "x"
type input "1.00"
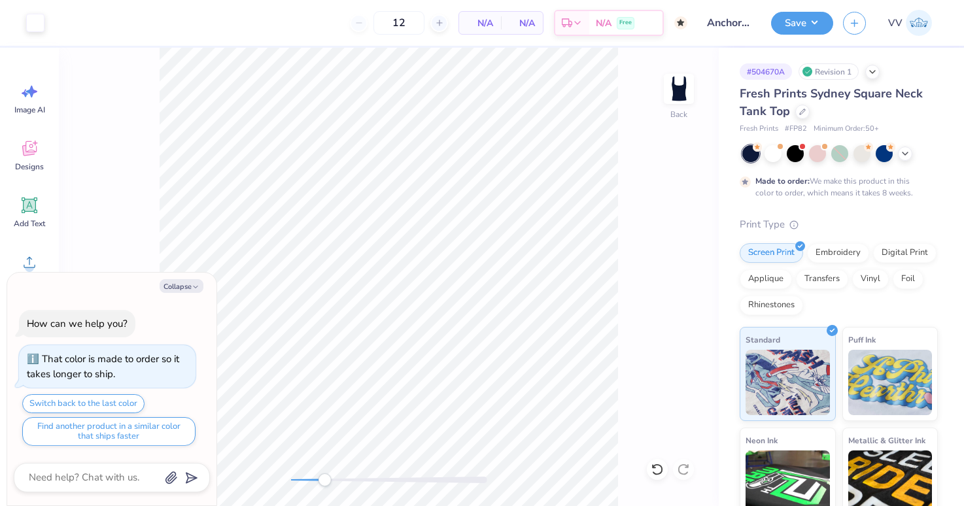
drag, startPoint x: 325, startPoint y: 480, endPoint x: 329, endPoint y: 473, distance: 8.5
click at [324, 480] on div at bounding box center [389, 480] width 196 height 7
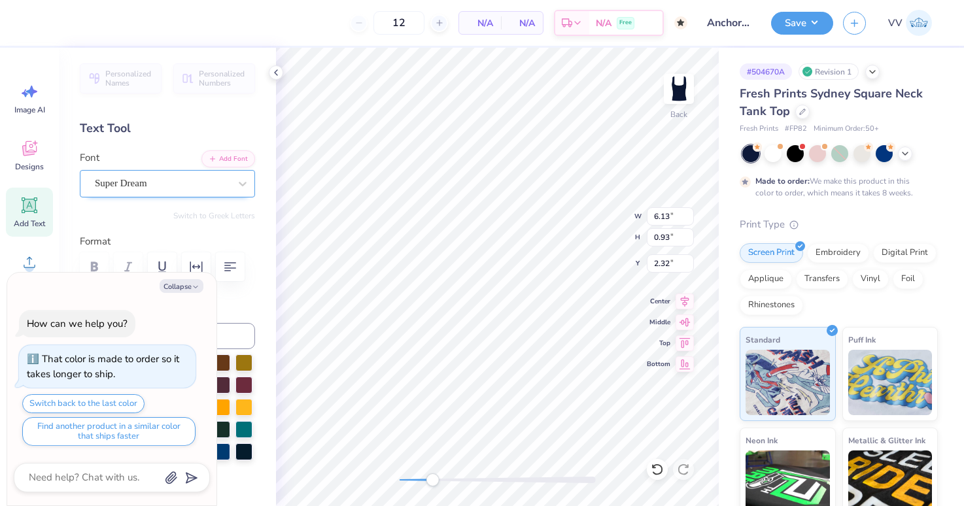
click at [113, 183] on div "Super Dream" at bounding box center [162, 183] width 137 height 20
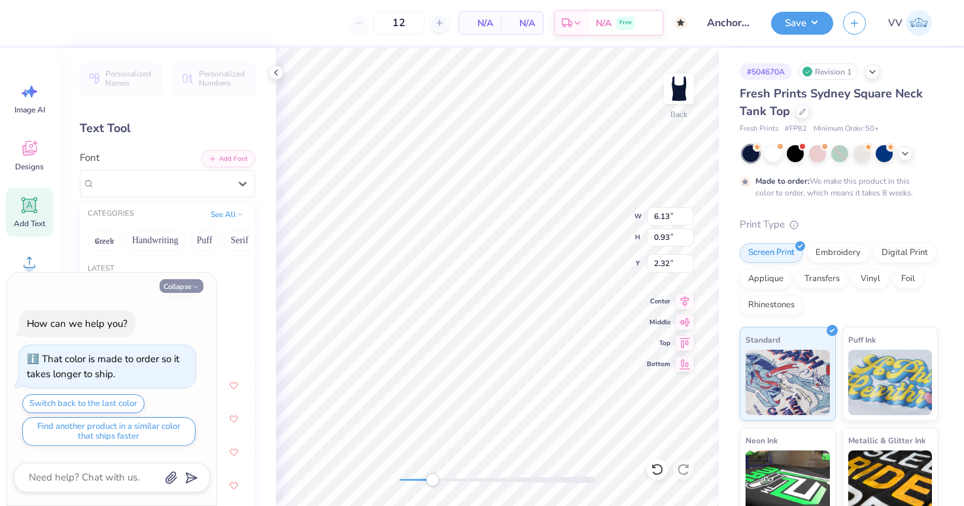
click at [184, 287] on button "Collapse" at bounding box center [182, 286] width 44 height 14
type textarea "x"
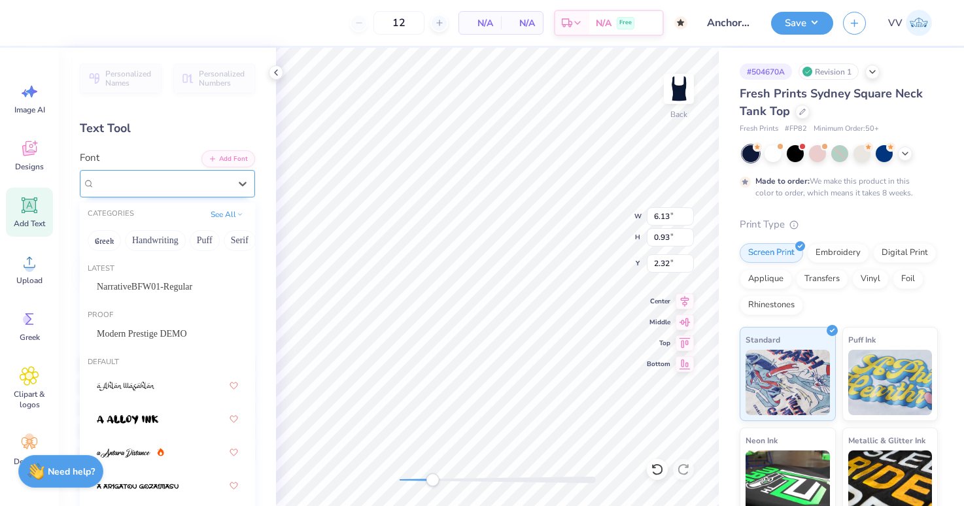
drag, startPoint x: 185, startPoint y: 176, endPoint x: 158, endPoint y: 233, distance: 63.2
click at [185, 176] on div "Super Dream" at bounding box center [162, 183] width 137 height 20
drag, startPoint x: 144, startPoint y: 291, endPoint x: 153, endPoint y: 292, distance: 9.3
click at [144, 291] on span "NarrativeBFW01-Regular" at bounding box center [145, 287] width 96 height 14
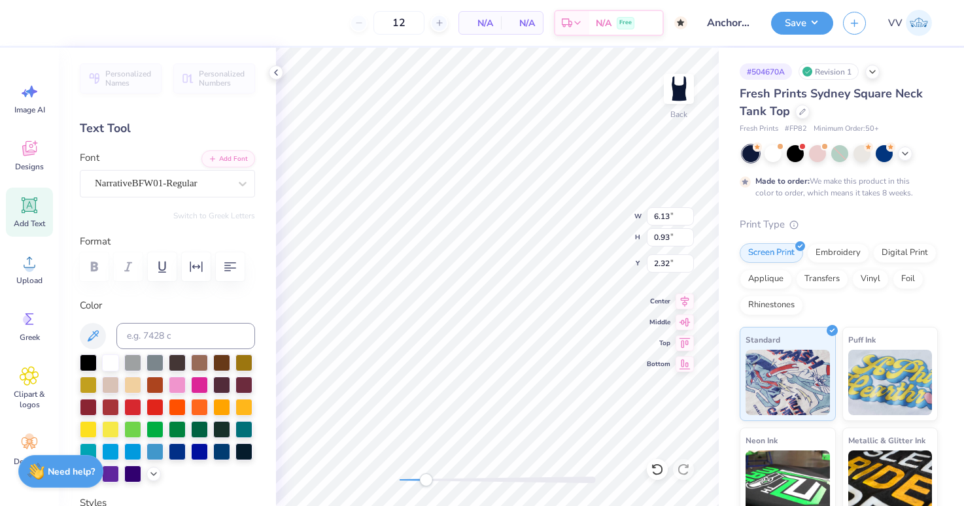
click at [362, 486] on div "Back W 6.13 6.13 " H 0.93 0.93 " Y 2.32 2.32 " Center Middle Top Bottom" at bounding box center [497, 277] width 443 height 459
click at [676, 215] on input "6.97" at bounding box center [670, 216] width 47 height 18
type input "7.03"
type input "3.65"
type input "1.00"
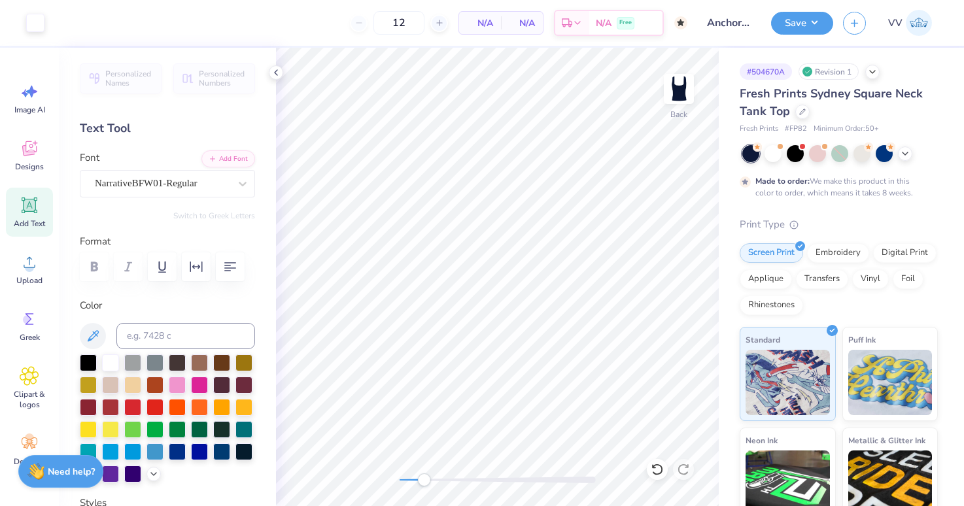
click at [424, 483] on div at bounding box center [498, 480] width 196 height 7
click at [670, 262] on input "2.48" at bounding box center [670, 264] width 47 height 18
type input "2.4"
click at [372, 487] on div "Back" at bounding box center [497, 277] width 443 height 459
click at [796, 26] on button "Save" at bounding box center [802, 21] width 62 height 23
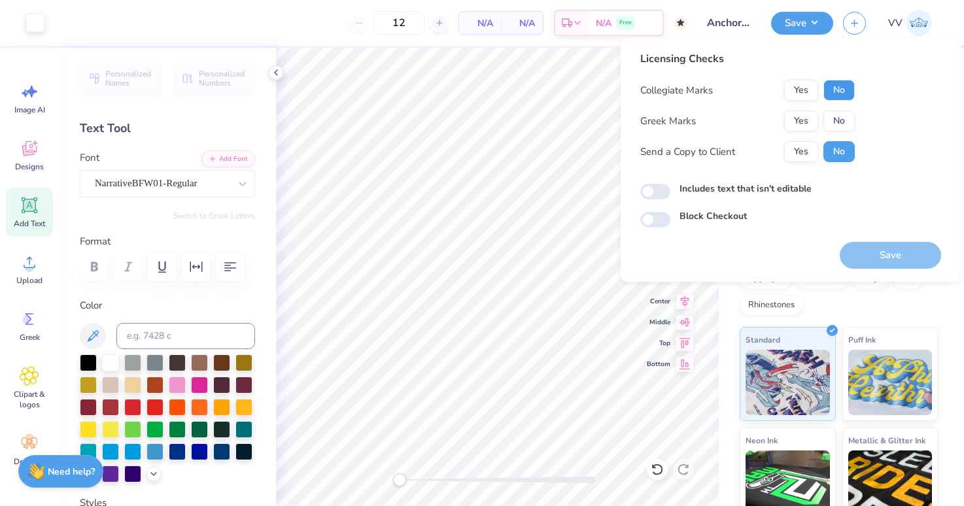
click at [843, 96] on button "No" at bounding box center [839, 90] width 31 height 21
click at [807, 118] on button "Yes" at bounding box center [802, 121] width 34 height 21
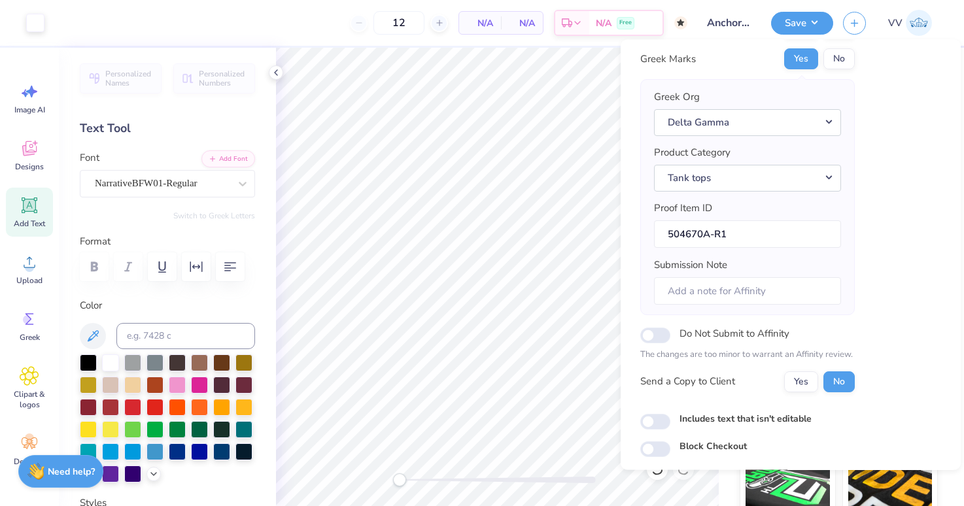
scroll to position [105, 0]
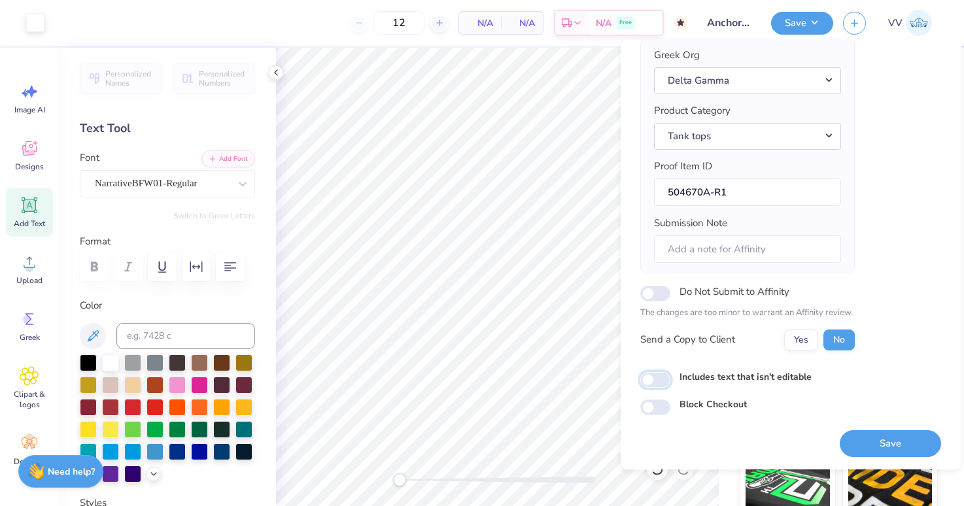
click at [659, 379] on input "Includes text that isn't editable" at bounding box center [656, 380] width 30 height 16
checkbox input "true"
click at [887, 452] on button "Save" at bounding box center [890, 444] width 101 height 27
